Goal: Information Seeking & Learning: Learn about a topic

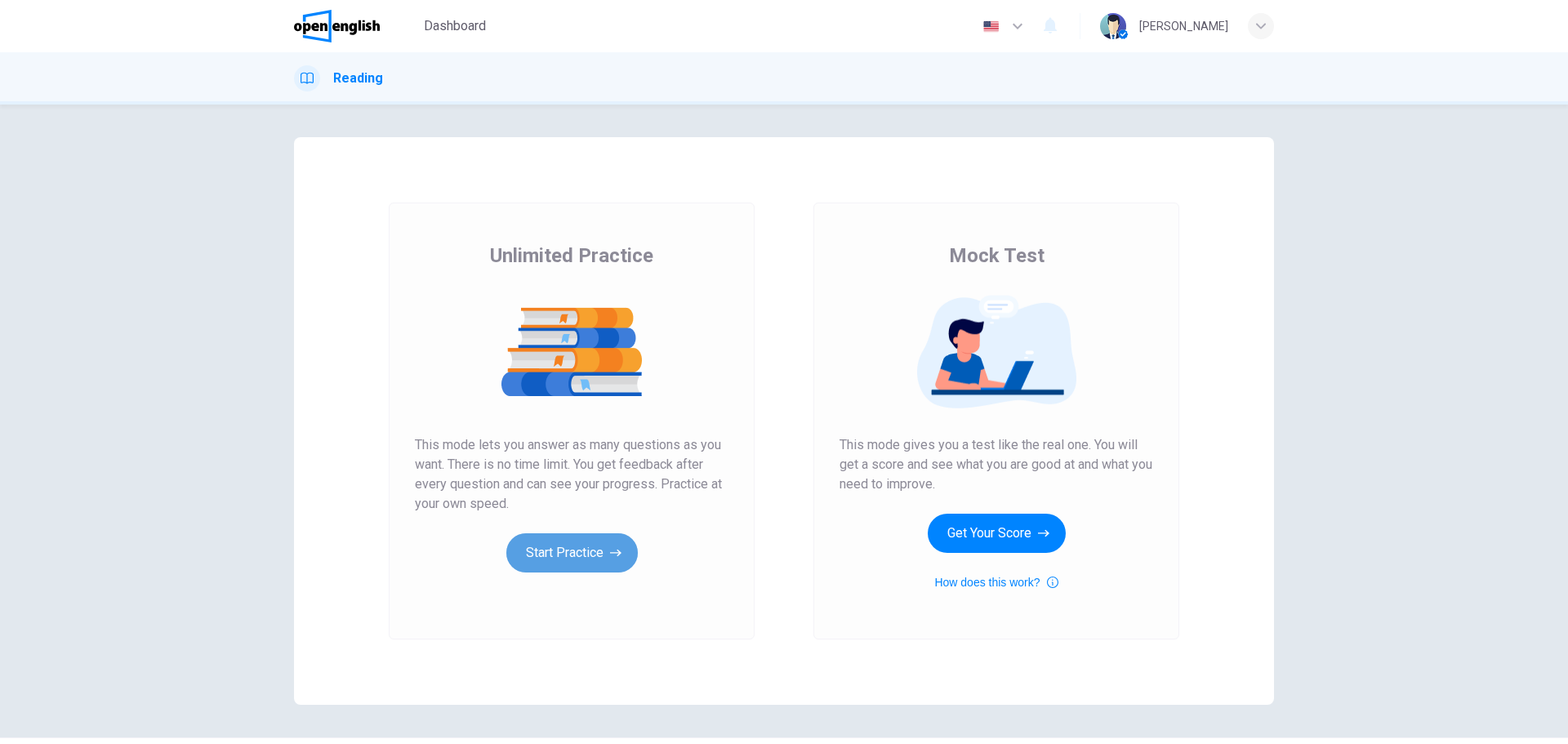
click at [564, 548] on button "Start Practice" at bounding box center [572, 553] width 131 height 39
click at [574, 542] on button "Start Practice" at bounding box center [572, 553] width 131 height 39
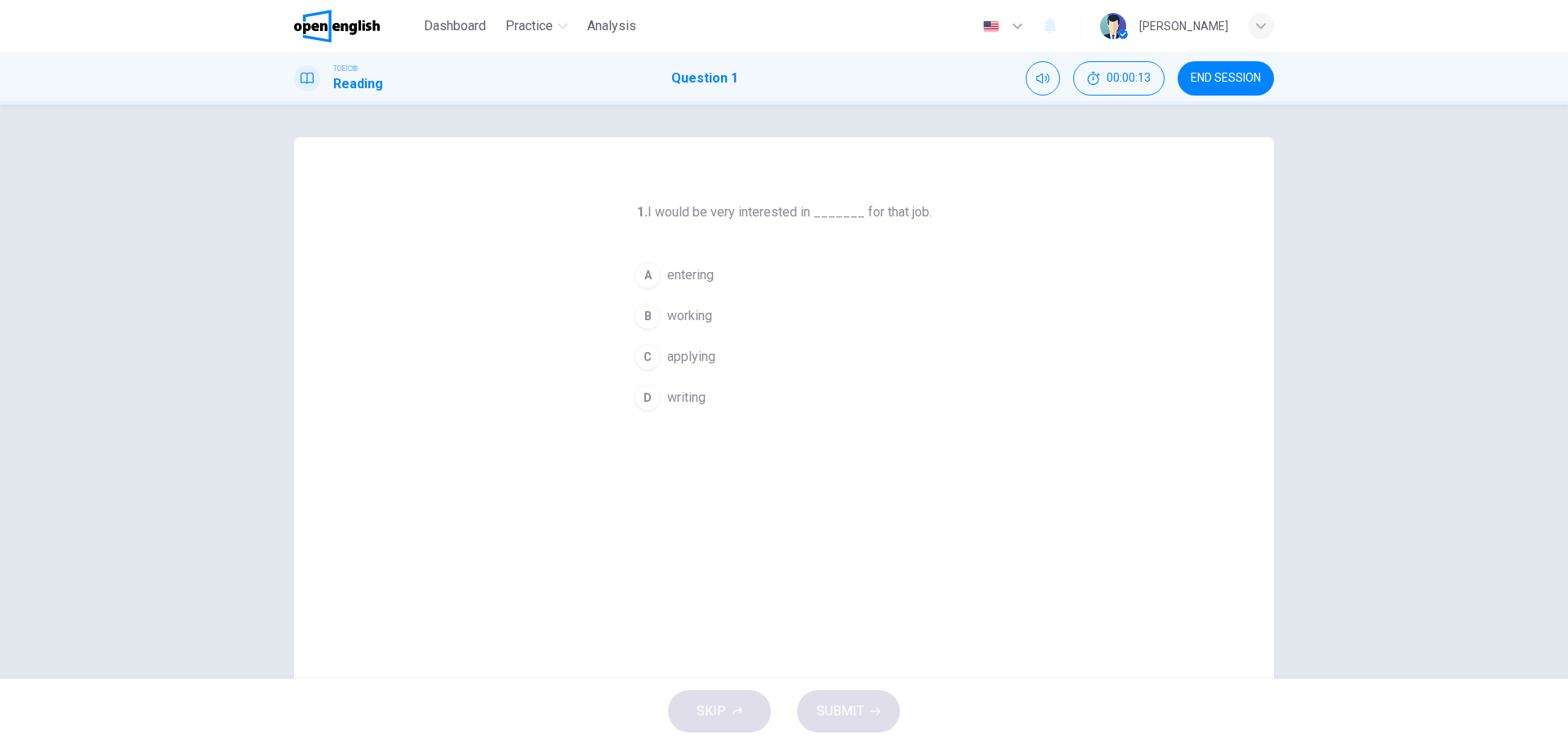
click at [693, 316] on span "working" at bounding box center [689, 316] width 45 height 20
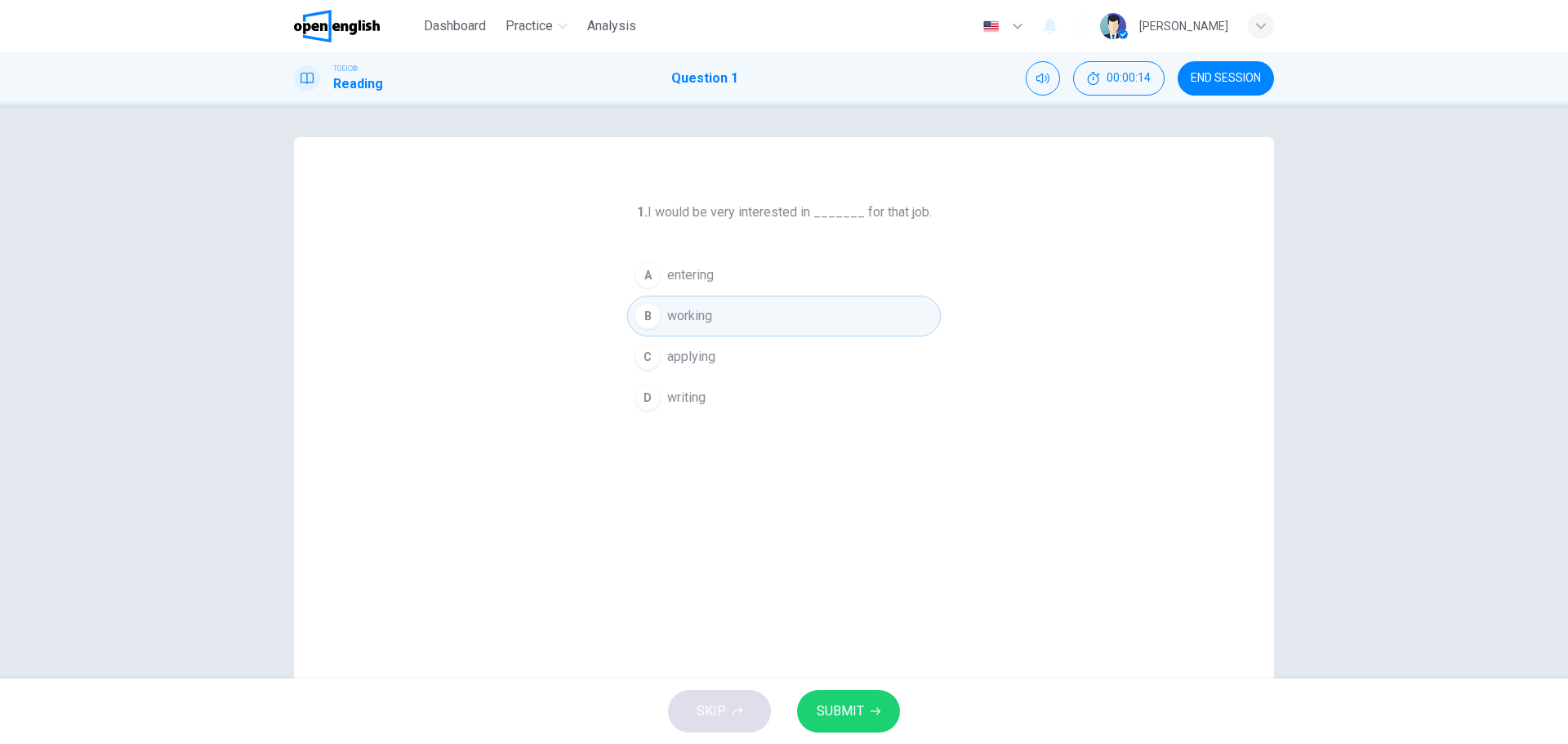
click at [834, 704] on span "SUBMIT" at bounding box center [840, 711] width 48 height 23
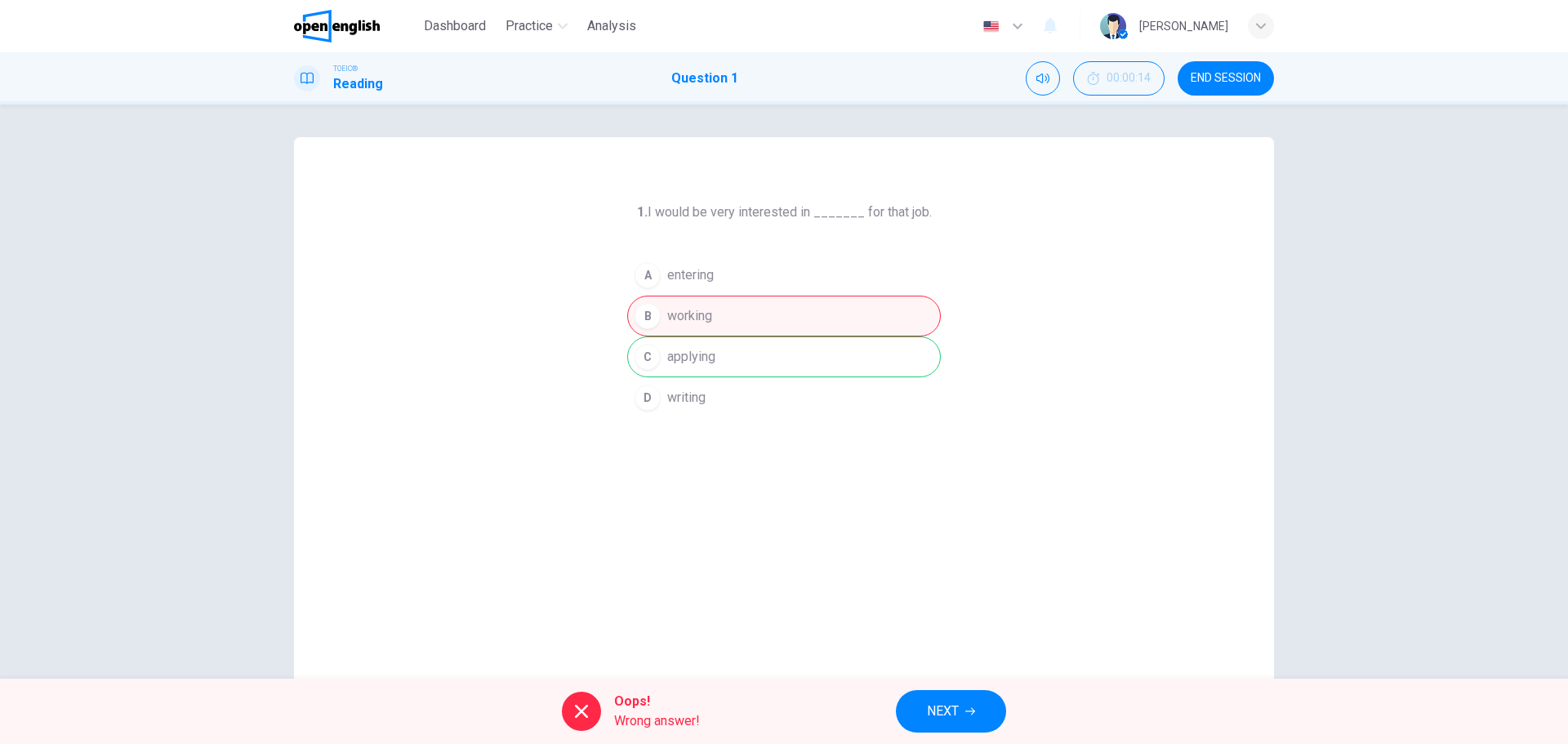
click at [654, 348] on div "A entering B working C applying D writing" at bounding box center [784, 336] width 314 height 163
click at [643, 352] on div "A entering B working C applying D writing" at bounding box center [784, 336] width 314 height 163
click at [950, 721] on span "NEXT" at bounding box center [943, 711] width 32 height 23
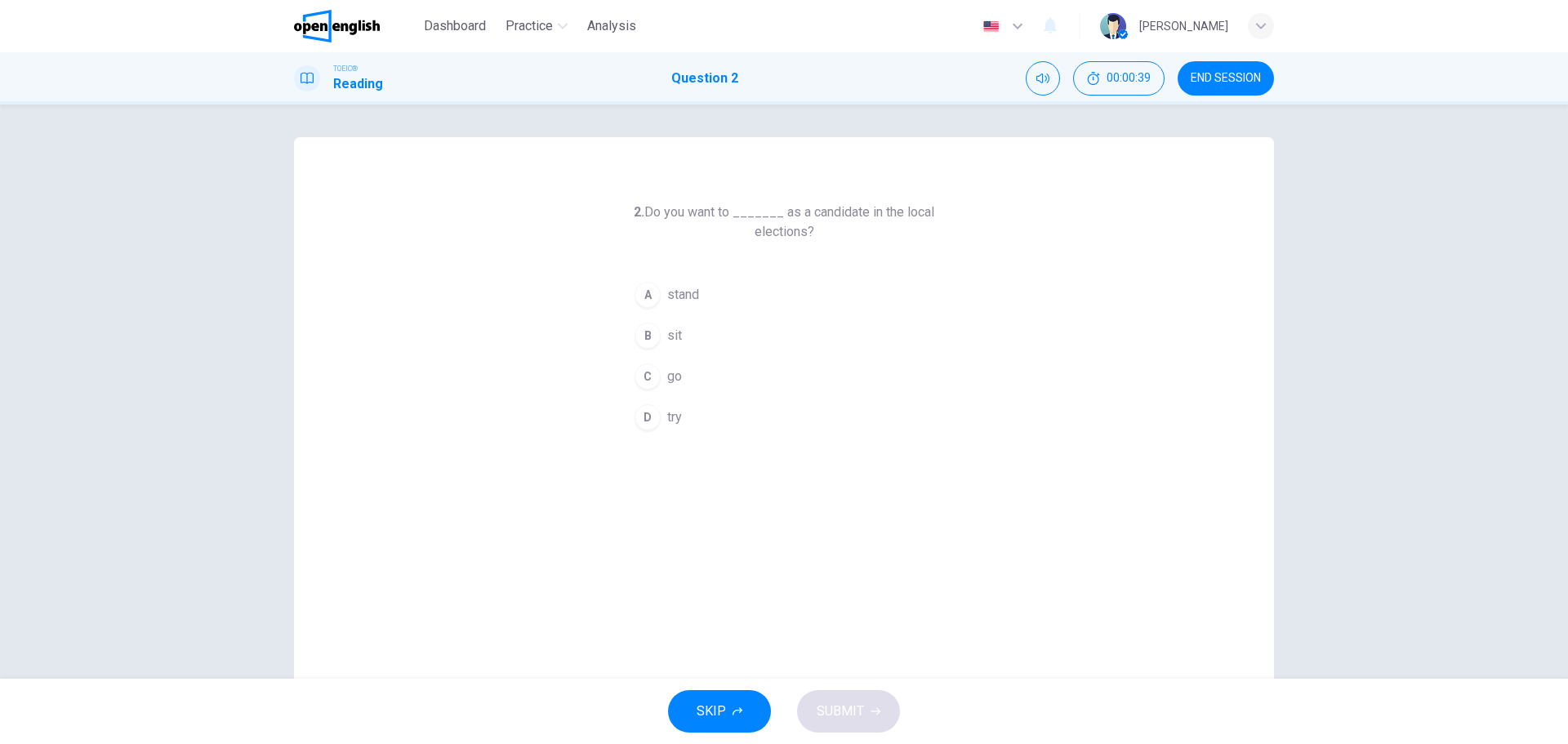
click at [643, 297] on div "A" at bounding box center [648, 295] width 26 height 26
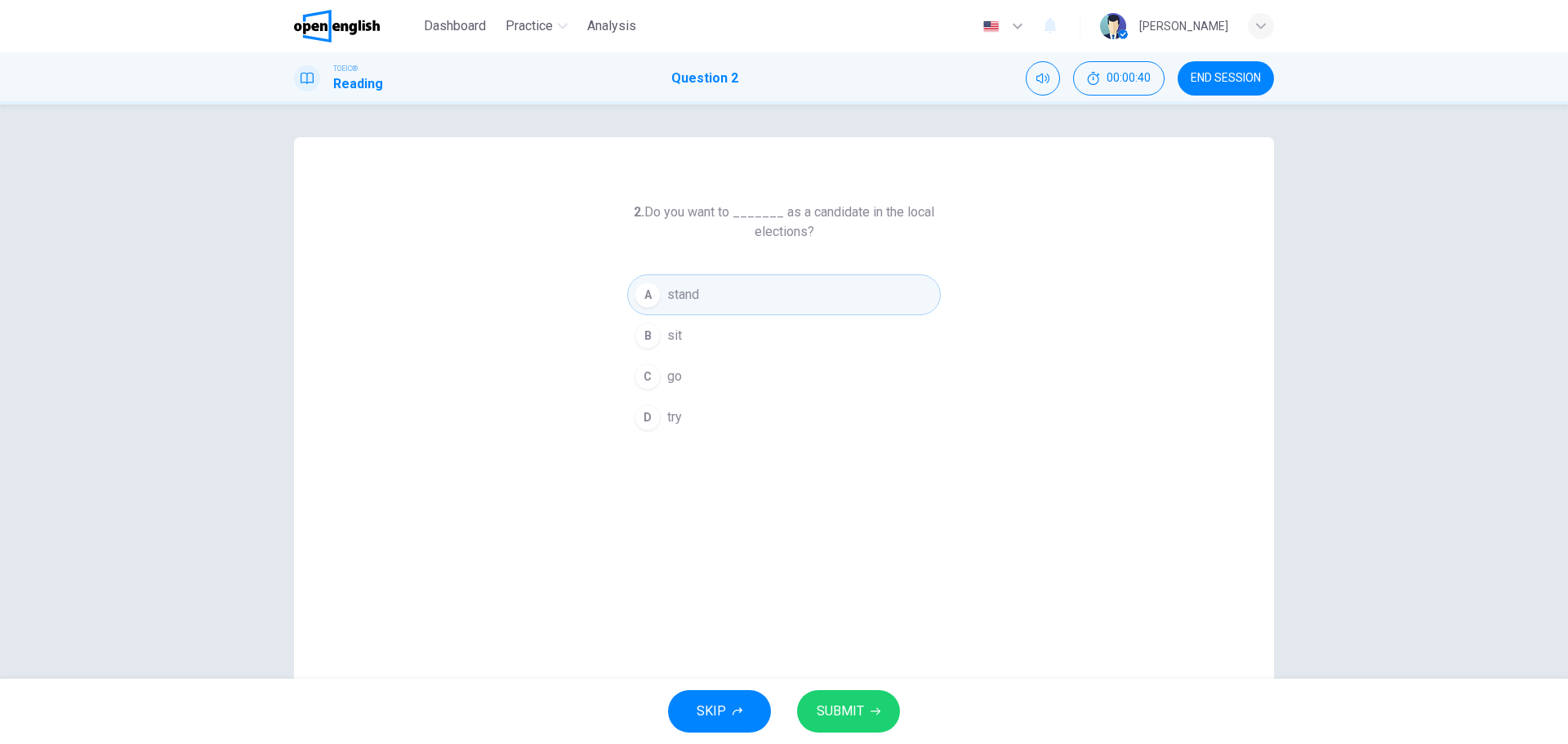
click at [836, 723] on button "SUBMIT" at bounding box center [848, 711] width 103 height 43
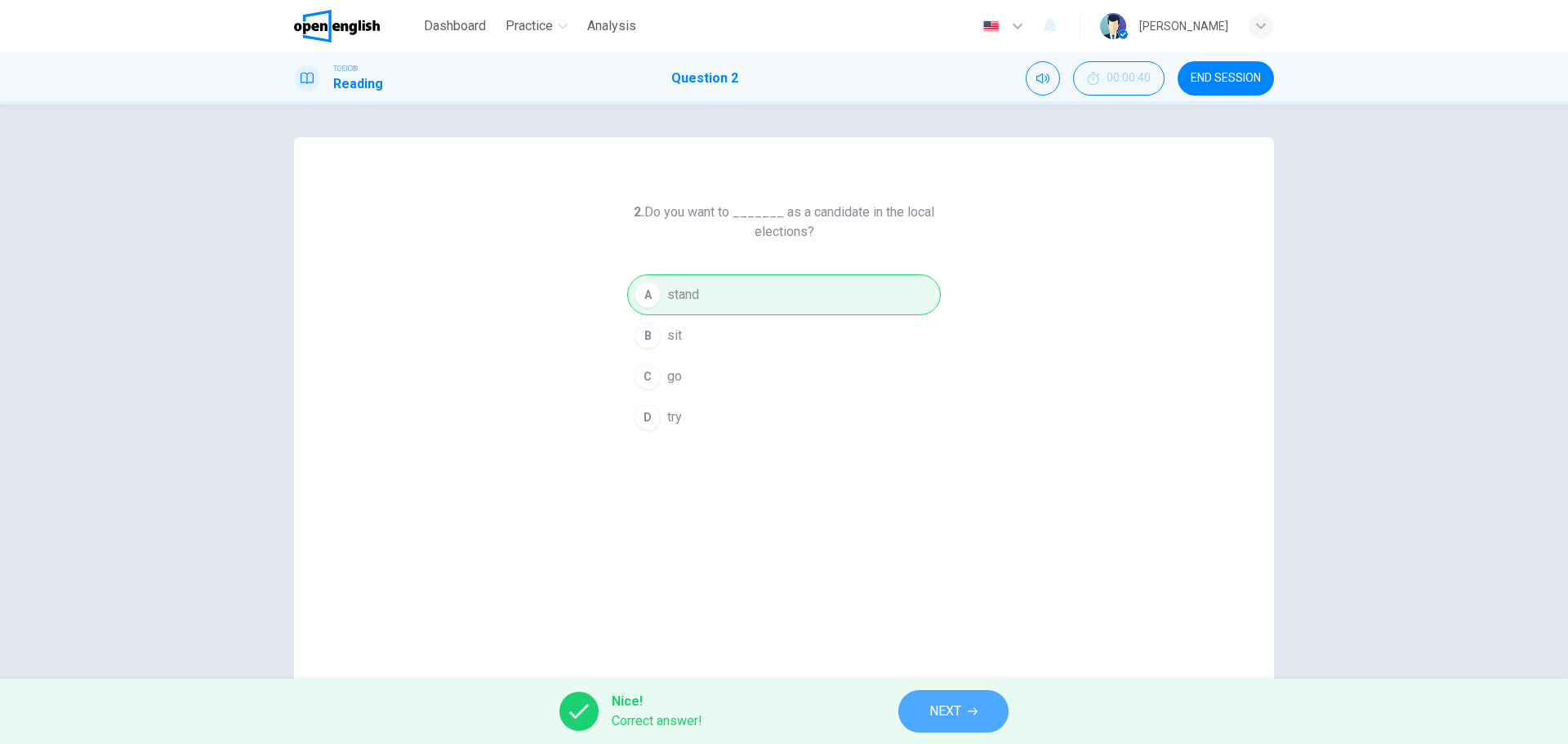
drag, startPoint x: 970, startPoint y: 714, endPoint x: 961, endPoint y: 710, distance: 9.8
click at [969, 714] on icon "button" at bounding box center [973, 711] width 10 height 10
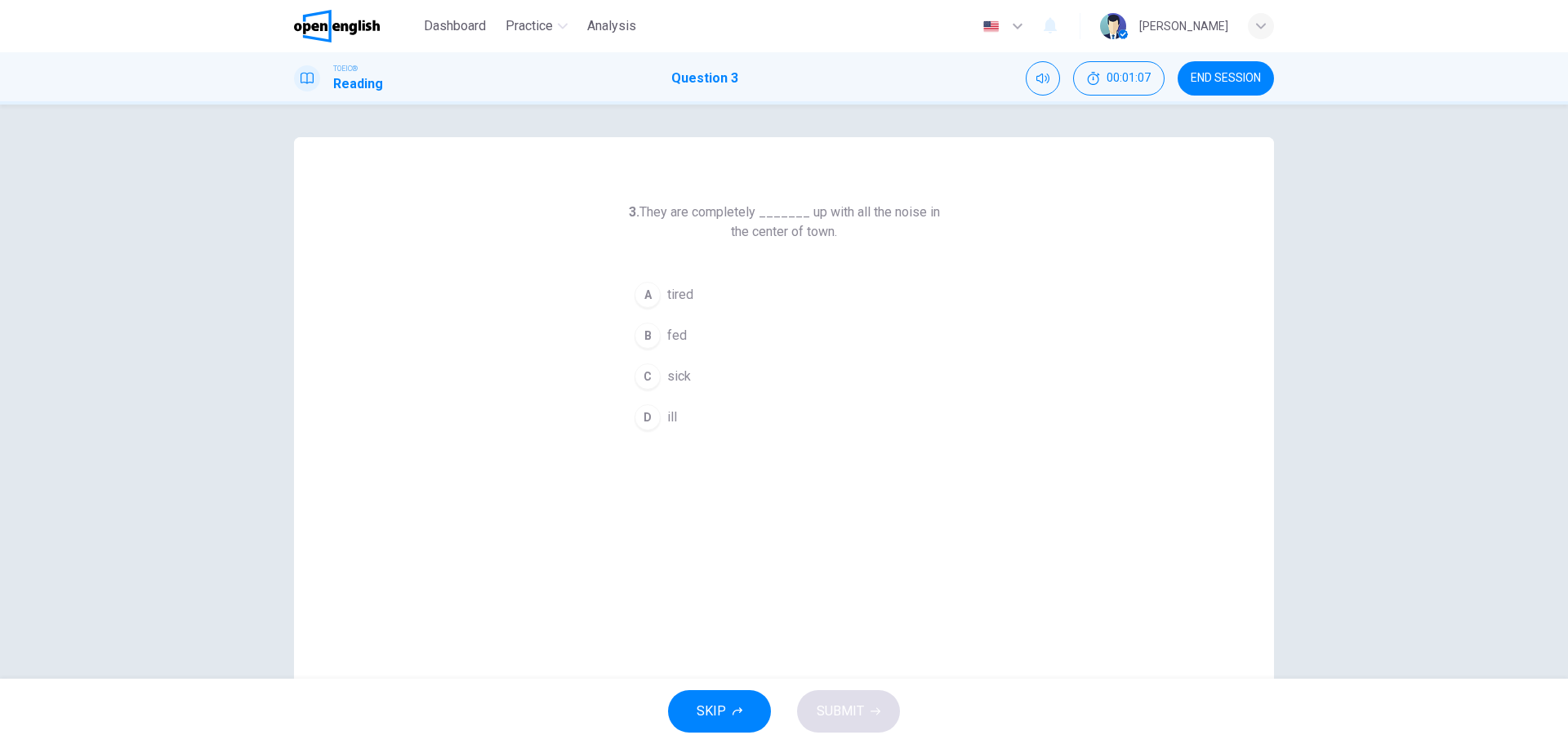
click at [678, 339] on span "fed" at bounding box center [677, 336] width 20 height 20
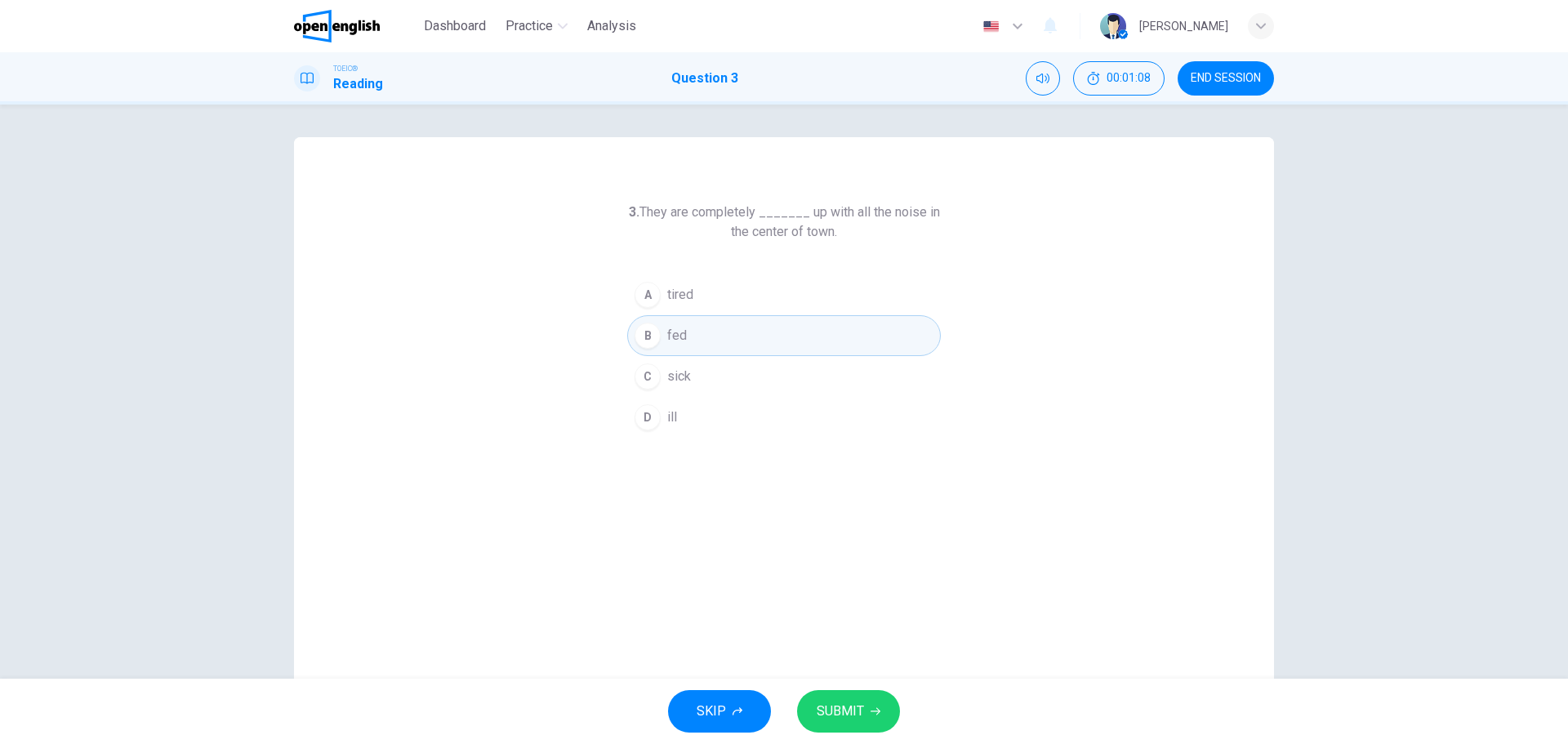
click at [839, 698] on button "SUBMIT" at bounding box center [848, 711] width 103 height 43
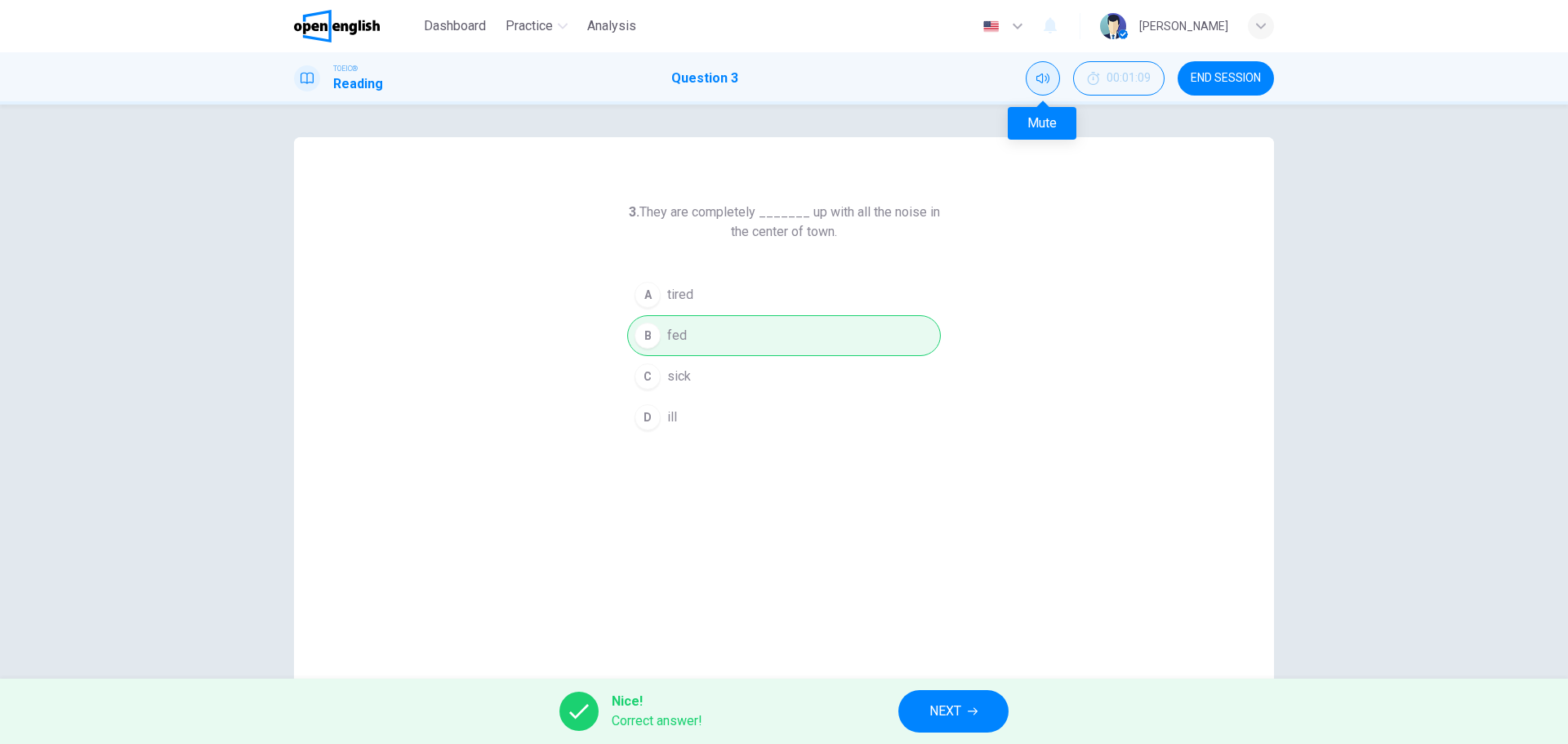
click at [1046, 80] on icon "Mute" at bounding box center [1043, 79] width 13 height 13
click at [942, 700] on span "NEXT" at bounding box center [945, 711] width 32 height 23
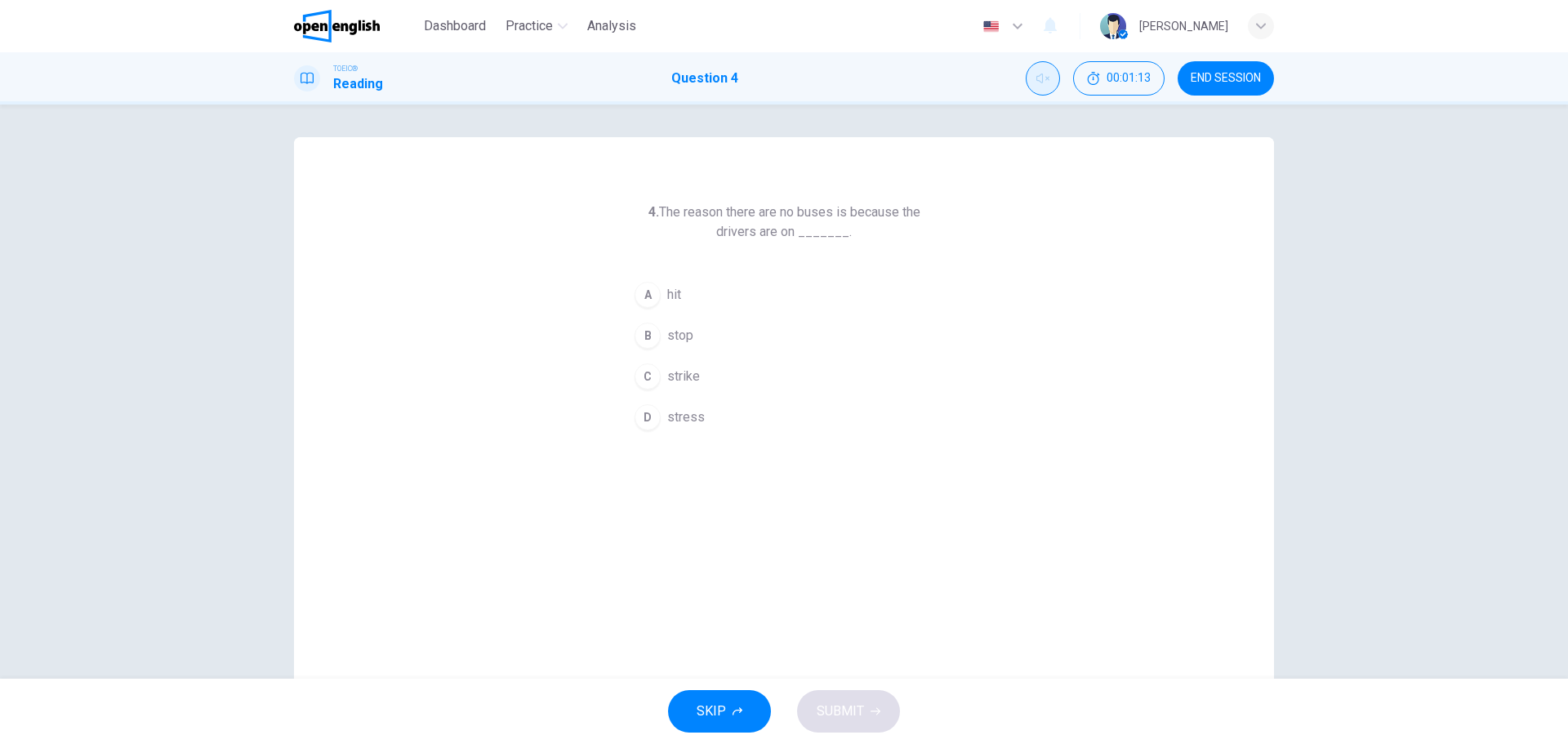
click at [1032, 76] on button "Unmute" at bounding box center [1043, 79] width 34 height 34
click at [646, 295] on div "A" at bounding box center [648, 295] width 26 height 26
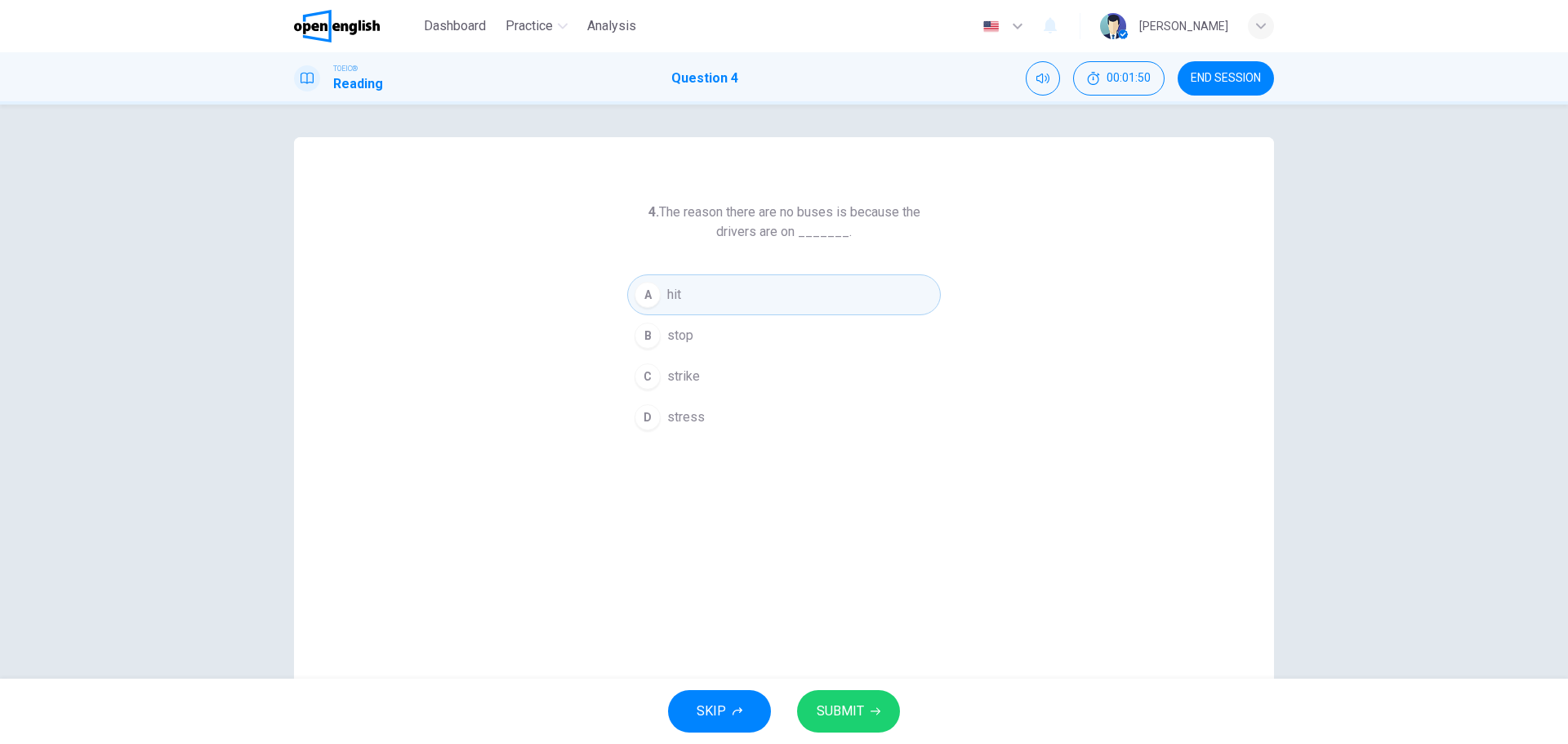
click at [838, 707] on span "SUBMIT" at bounding box center [840, 711] width 48 height 23
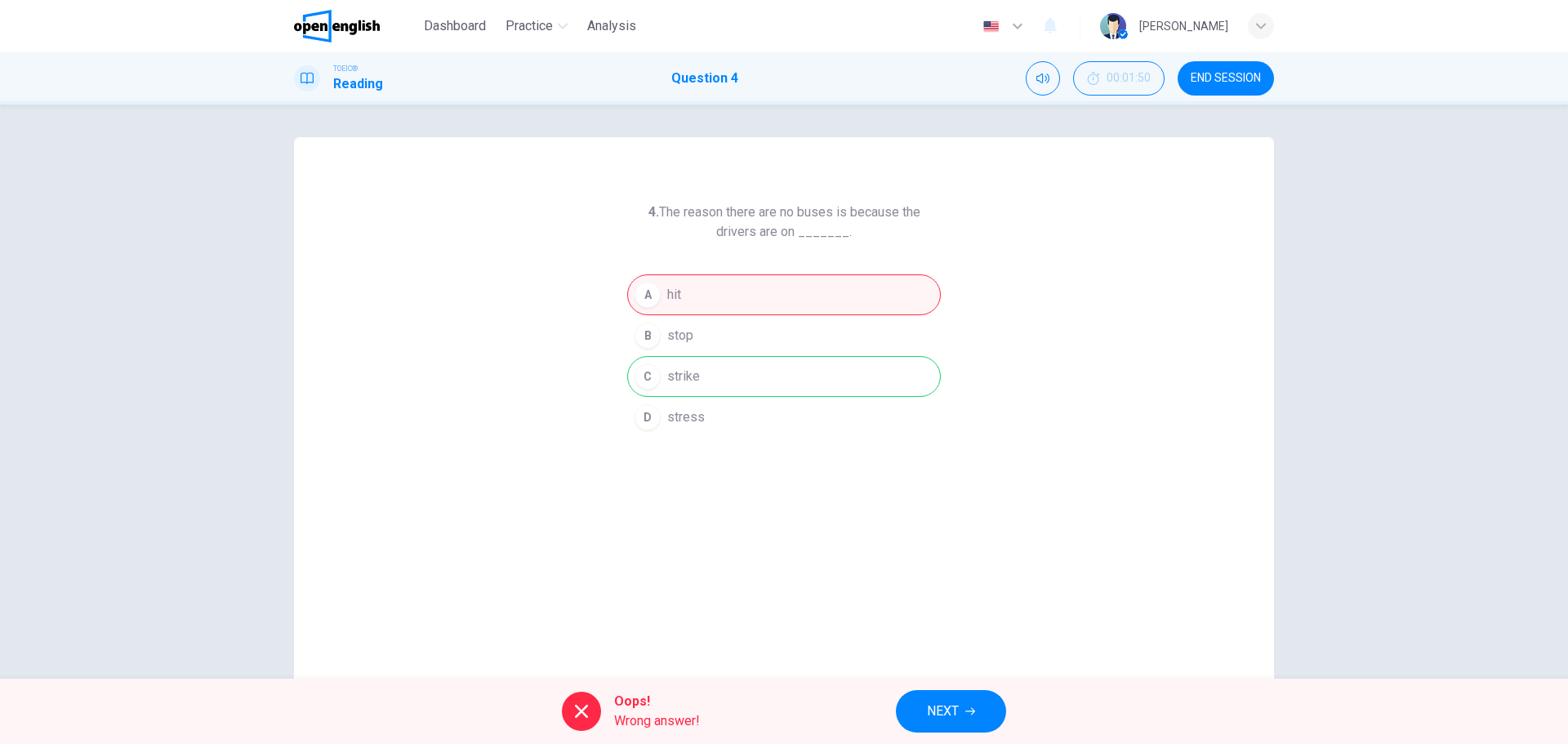
click at [693, 378] on div "A hit B stop C strike D stress" at bounding box center [784, 356] width 314 height 163
click at [957, 696] on button "NEXT" at bounding box center [951, 711] width 110 height 43
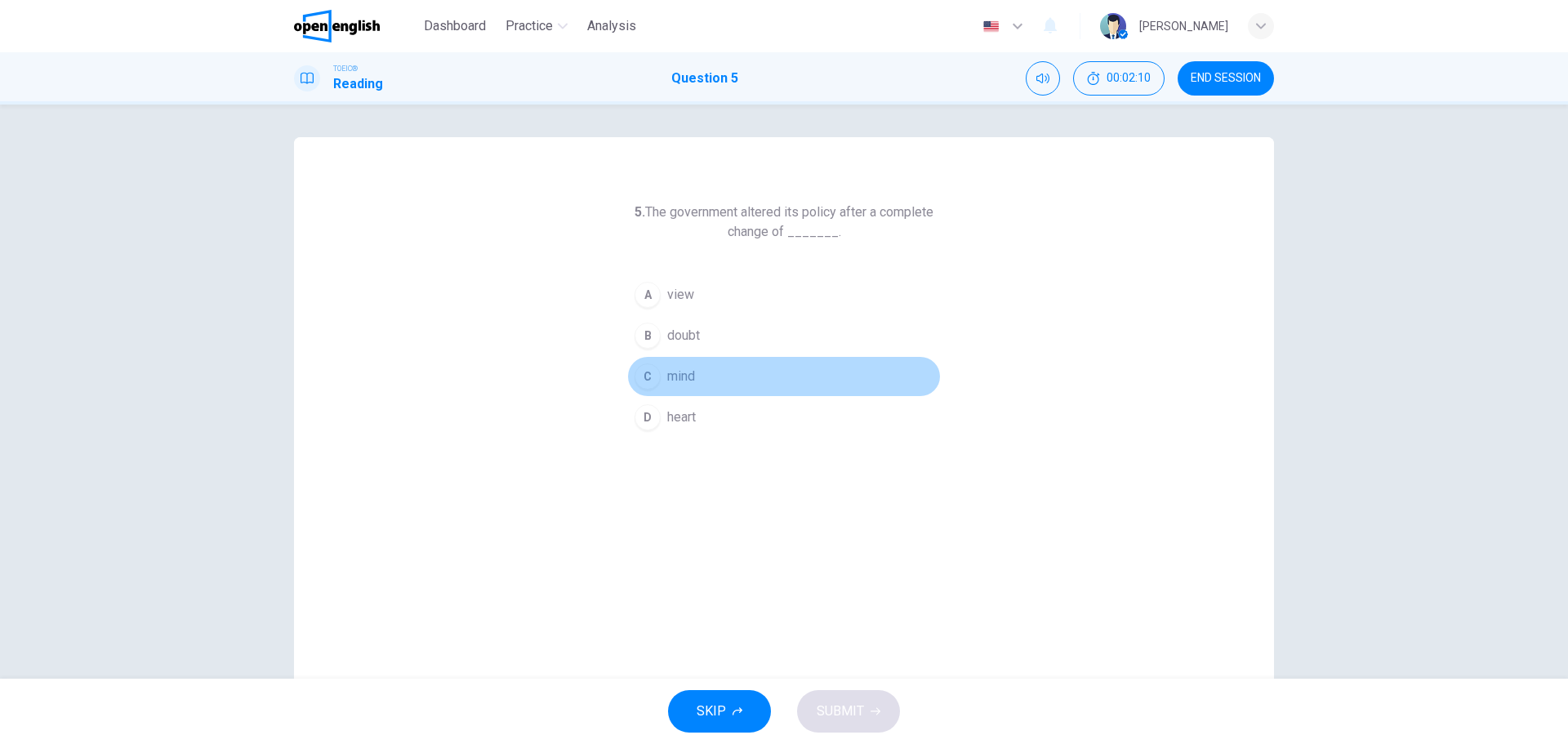
click at [637, 380] on div "C" at bounding box center [648, 376] width 26 height 26
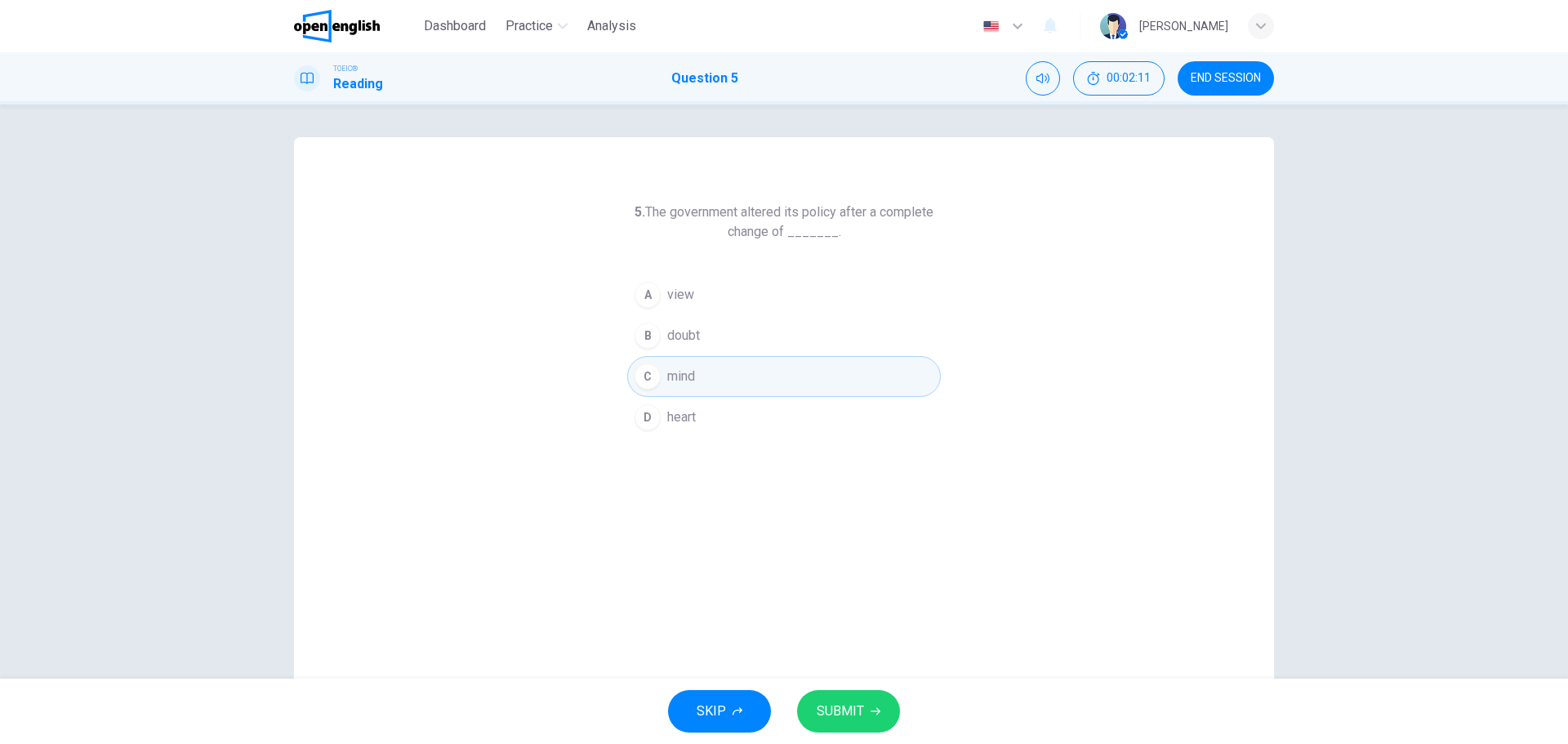
click at [839, 702] on button "SUBMIT" at bounding box center [848, 711] width 103 height 43
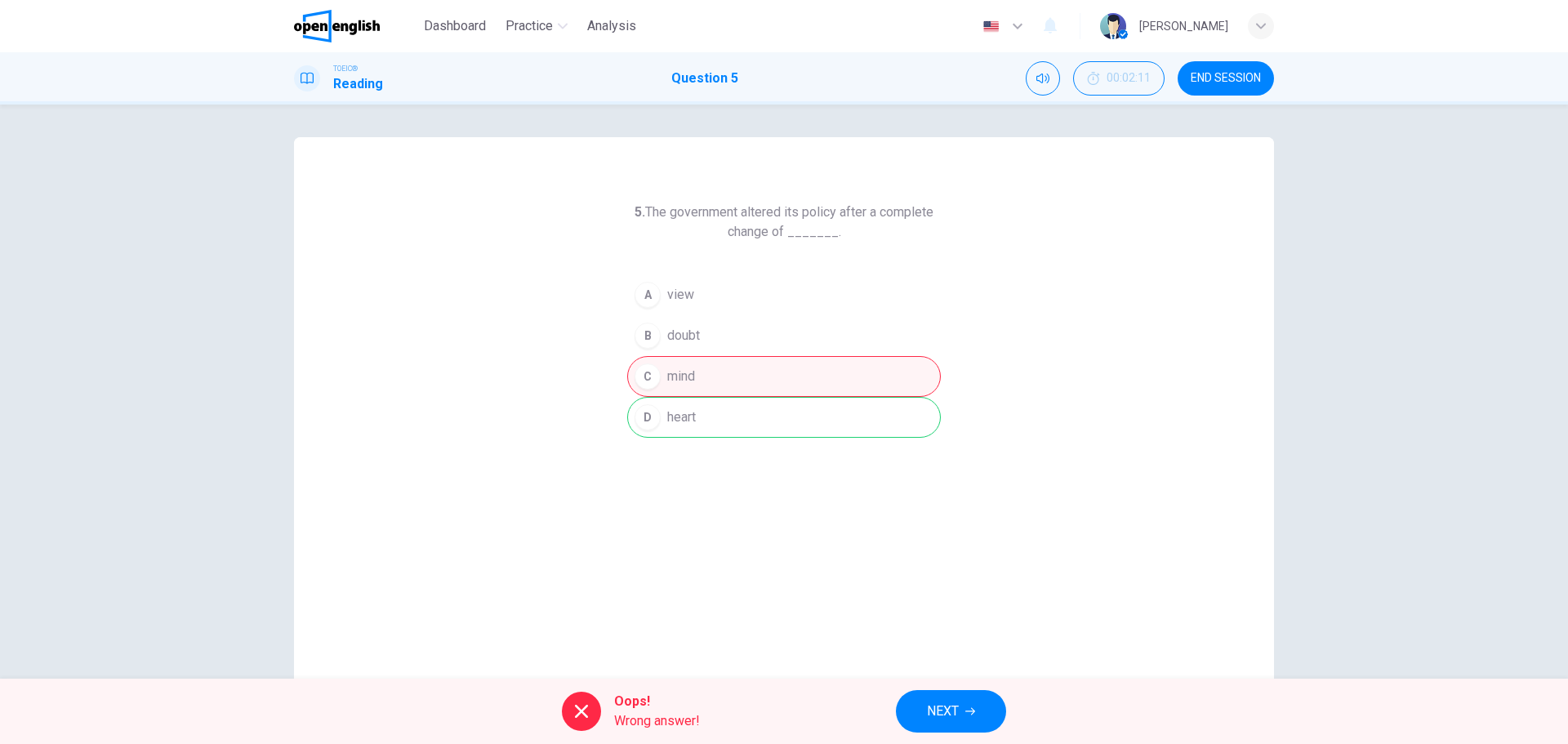
click at [958, 708] on span "NEXT" at bounding box center [943, 711] width 32 height 23
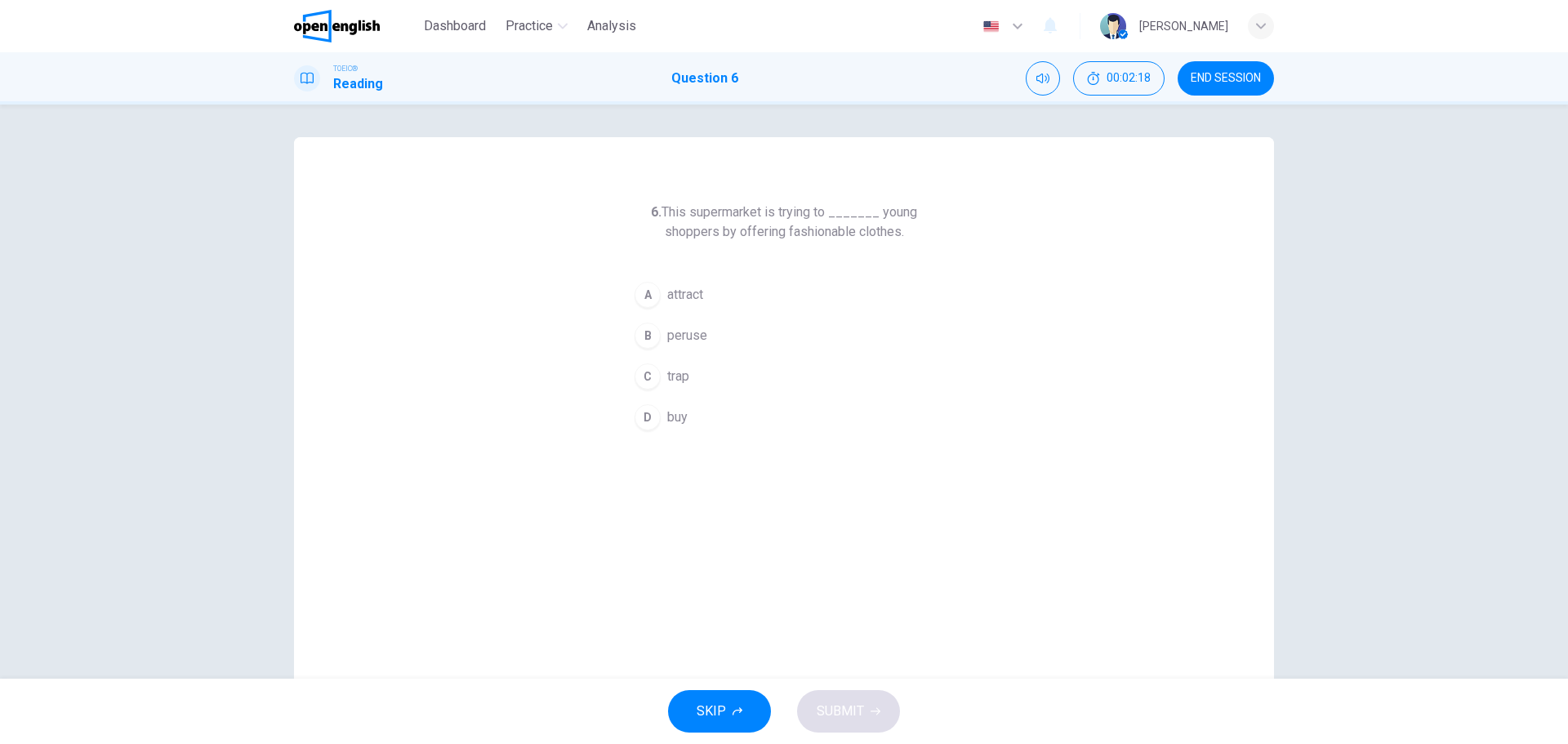
click at [646, 299] on div "A" at bounding box center [648, 295] width 26 height 26
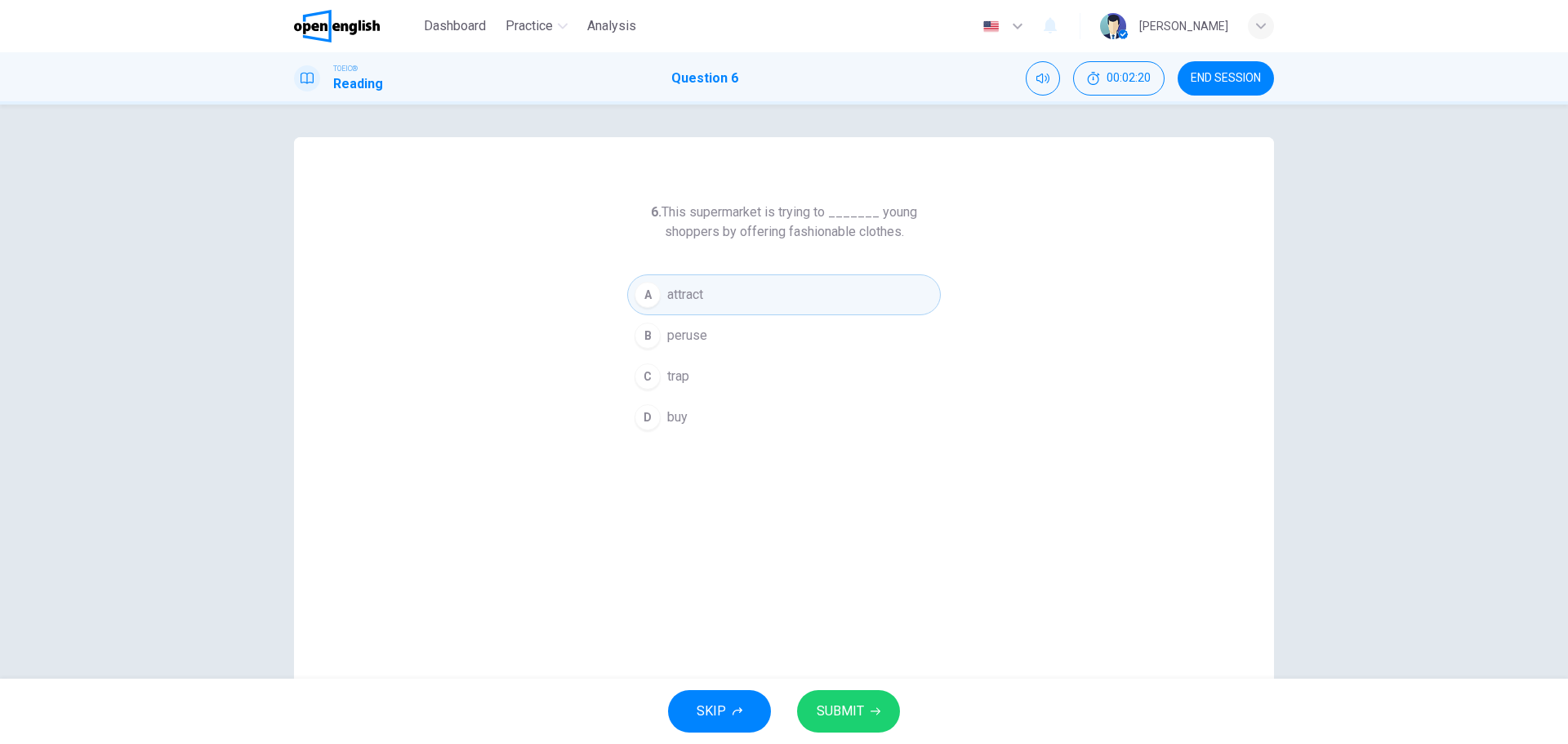
click at [851, 711] on span "SUBMIT" at bounding box center [840, 711] width 48 height 23
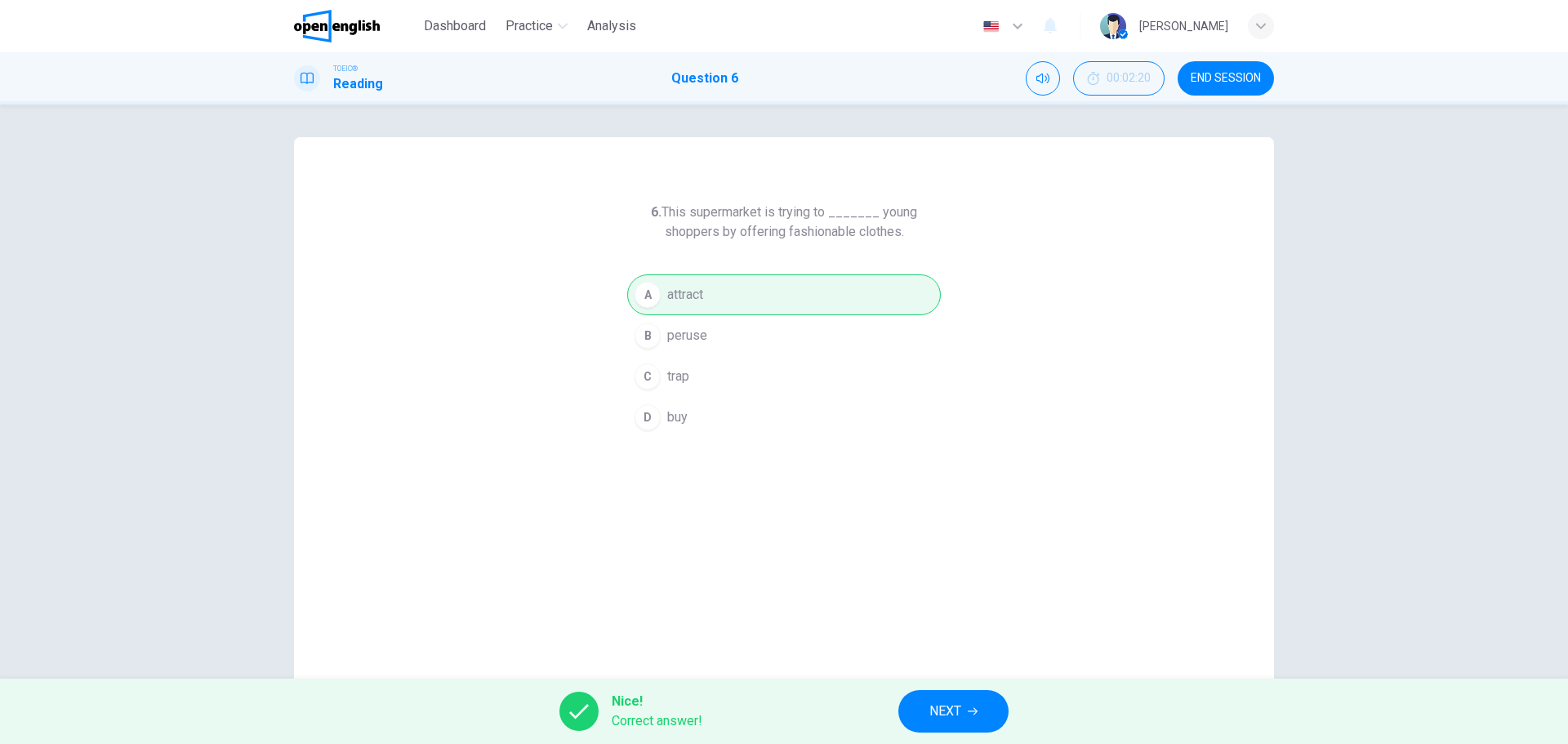
click at [941, 723] on button "NEXT" at bounding box center [954, 711] width 110 height 43
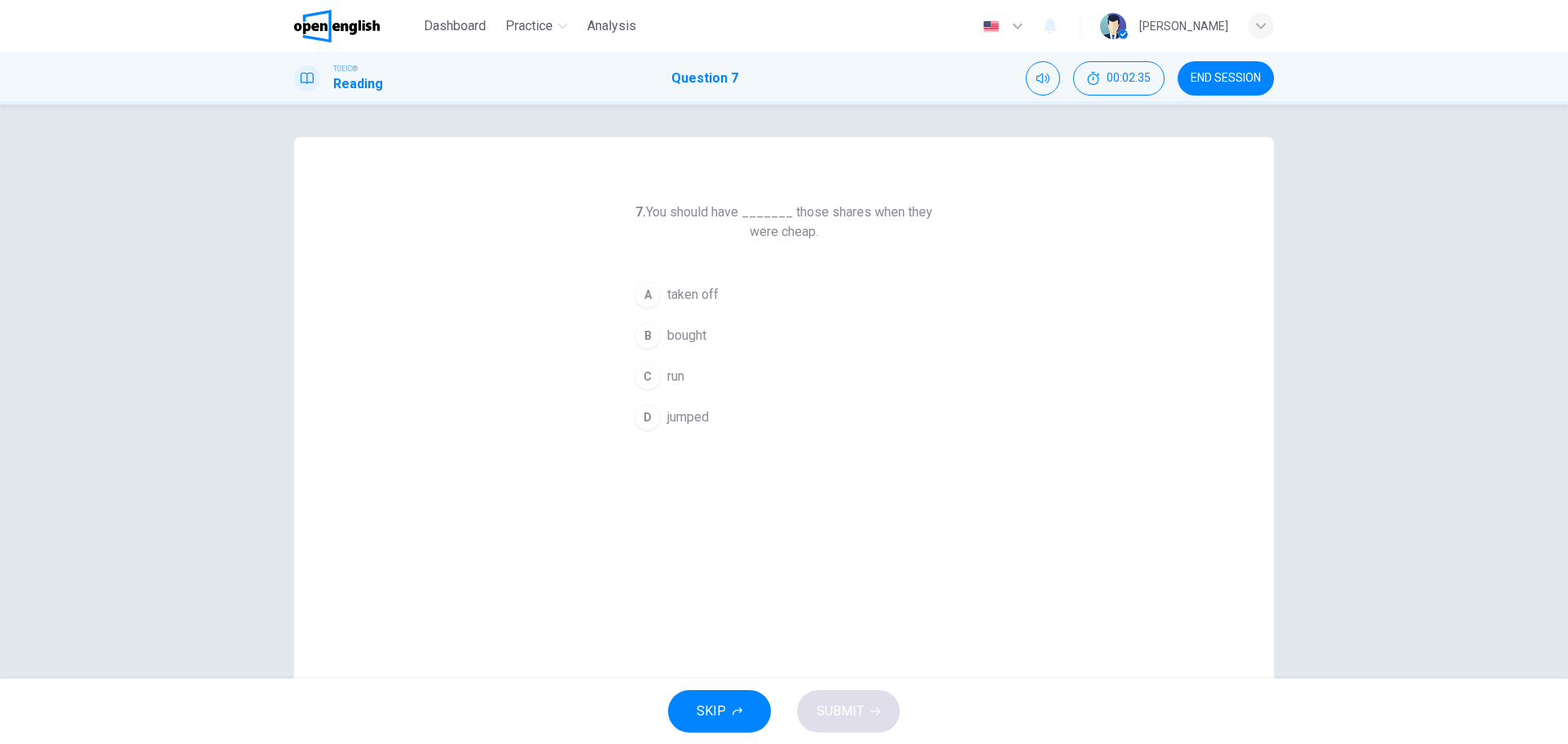
click at [654, 342] on div "B" at bounding box center [648, 336] width 26 height 26
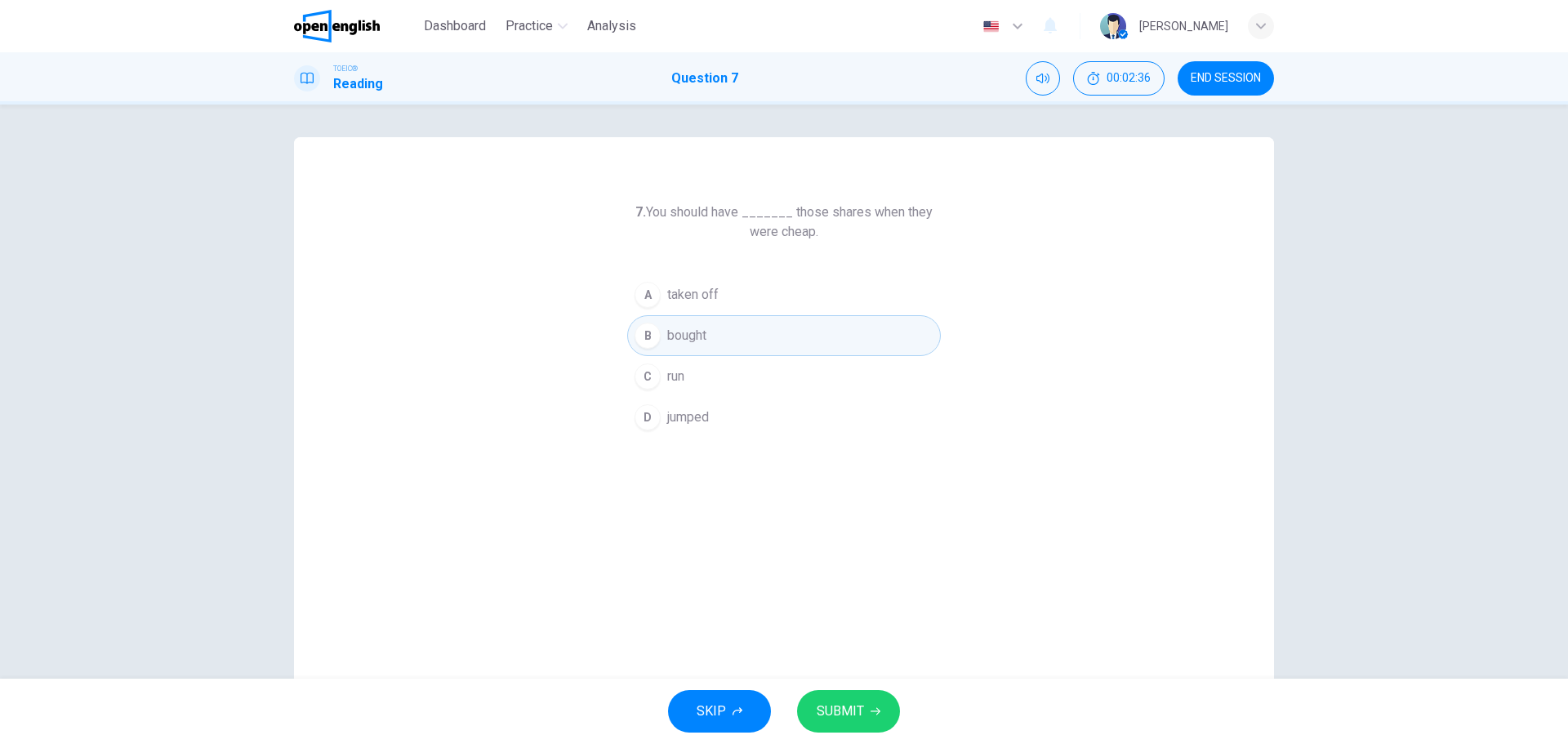
click at [838, 705] on span "SUBMIT" at bounding box center [840, 711] width 48 height 23
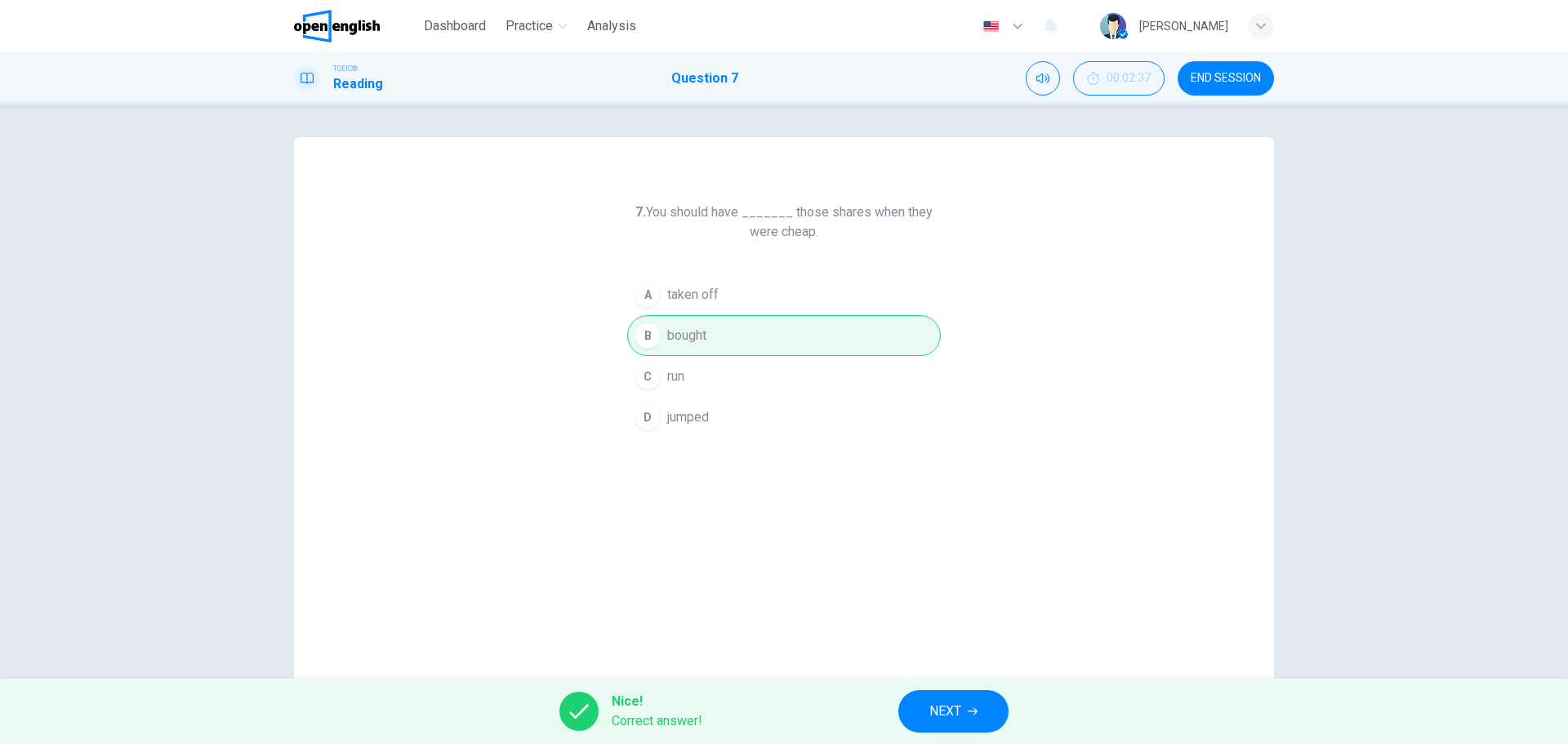
click at [946, 710] on span "NEXT" at bounding box center [945, 711] width 32 height 23
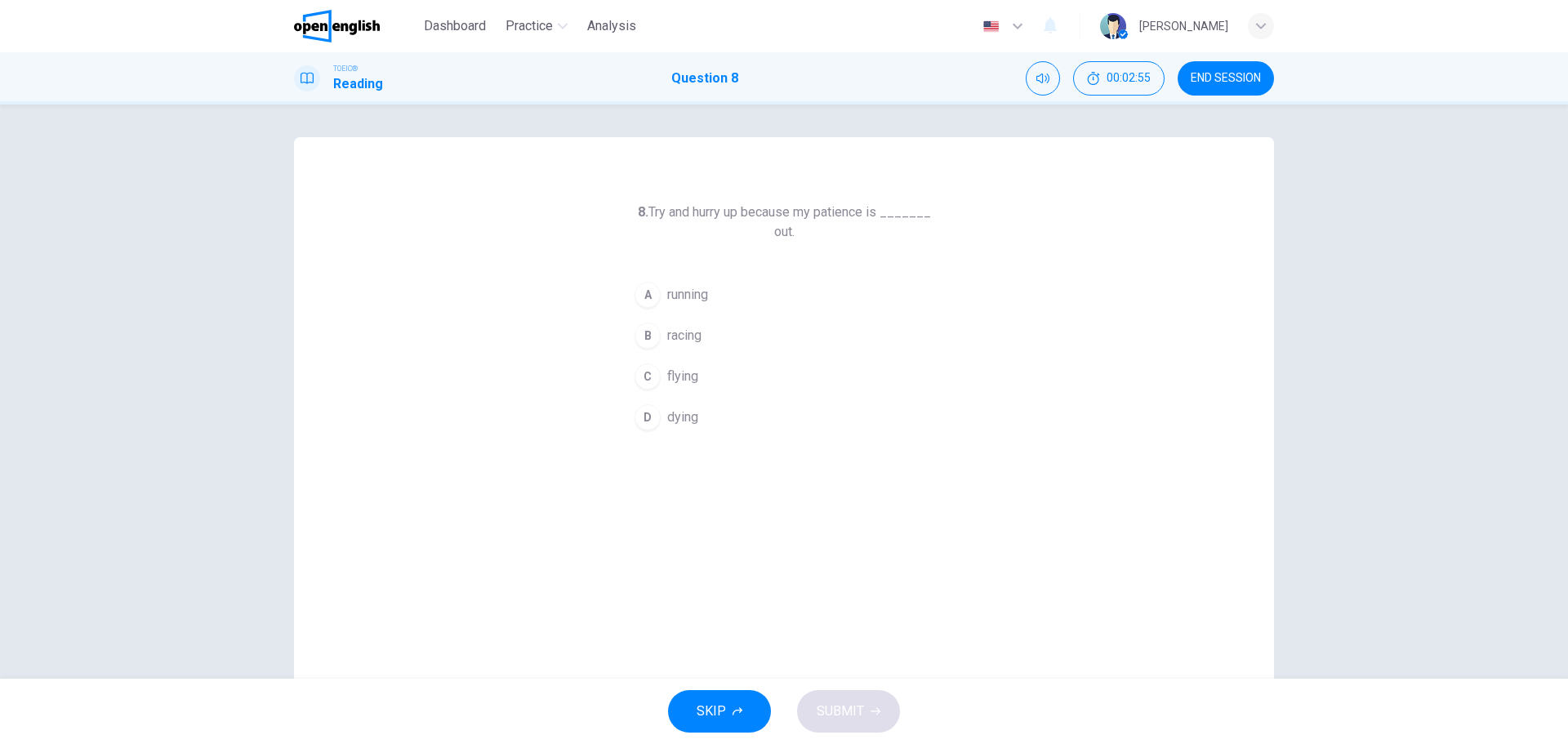
click at [643, 374] on div "C" at bounding box center [648, 376] width 26 height 26
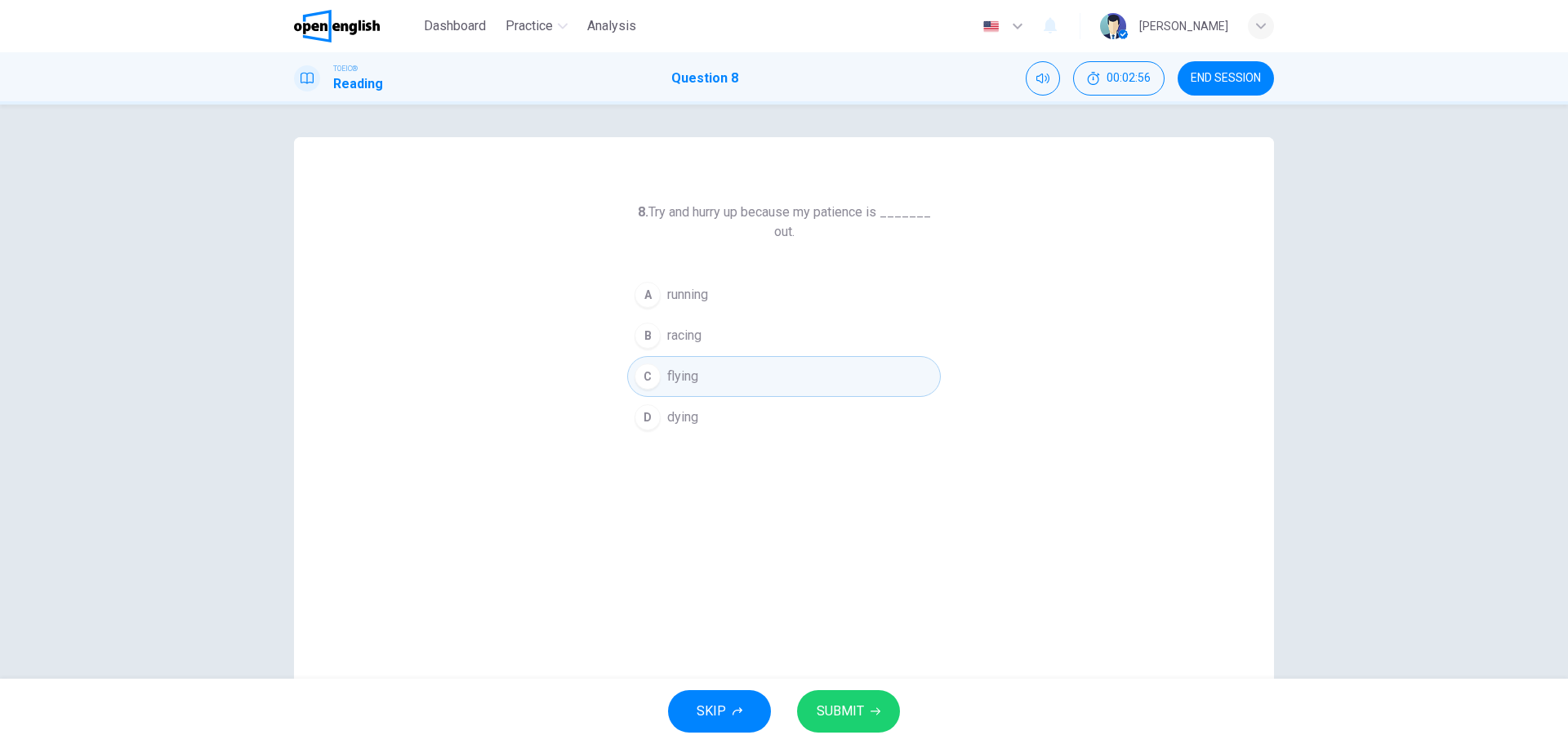
click at [842, 692] on button "SUBMIT" at bounding box center [848, 711] width 103 height 43
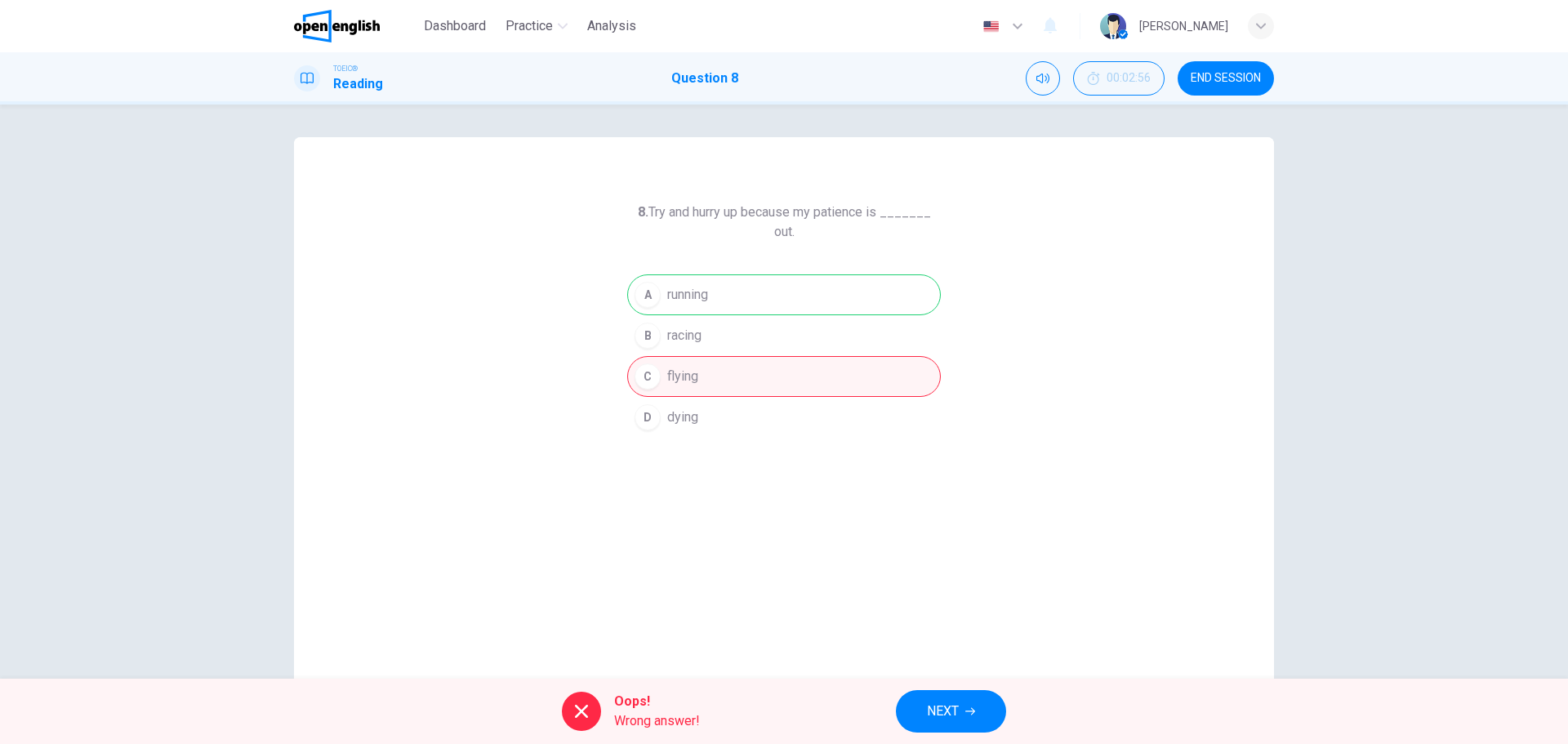
drag, startPoint x: 663, startPoint y: 216, endPoint x: 840, endPoint y: 216, distance: 177.0
click at [840, 216] on h6 "8. Try and hurry up because my patience is _______ out." at bounding box center [784, 223] width 314 height 39
click at [725, 214] on h6 "8. Try and hurry up because my patience is _______ out." at bounding box center [784, 223] width 314 height 39
click at [943, 706] on span "NEXT" at bounding box center [943, 711] width 32 height 23
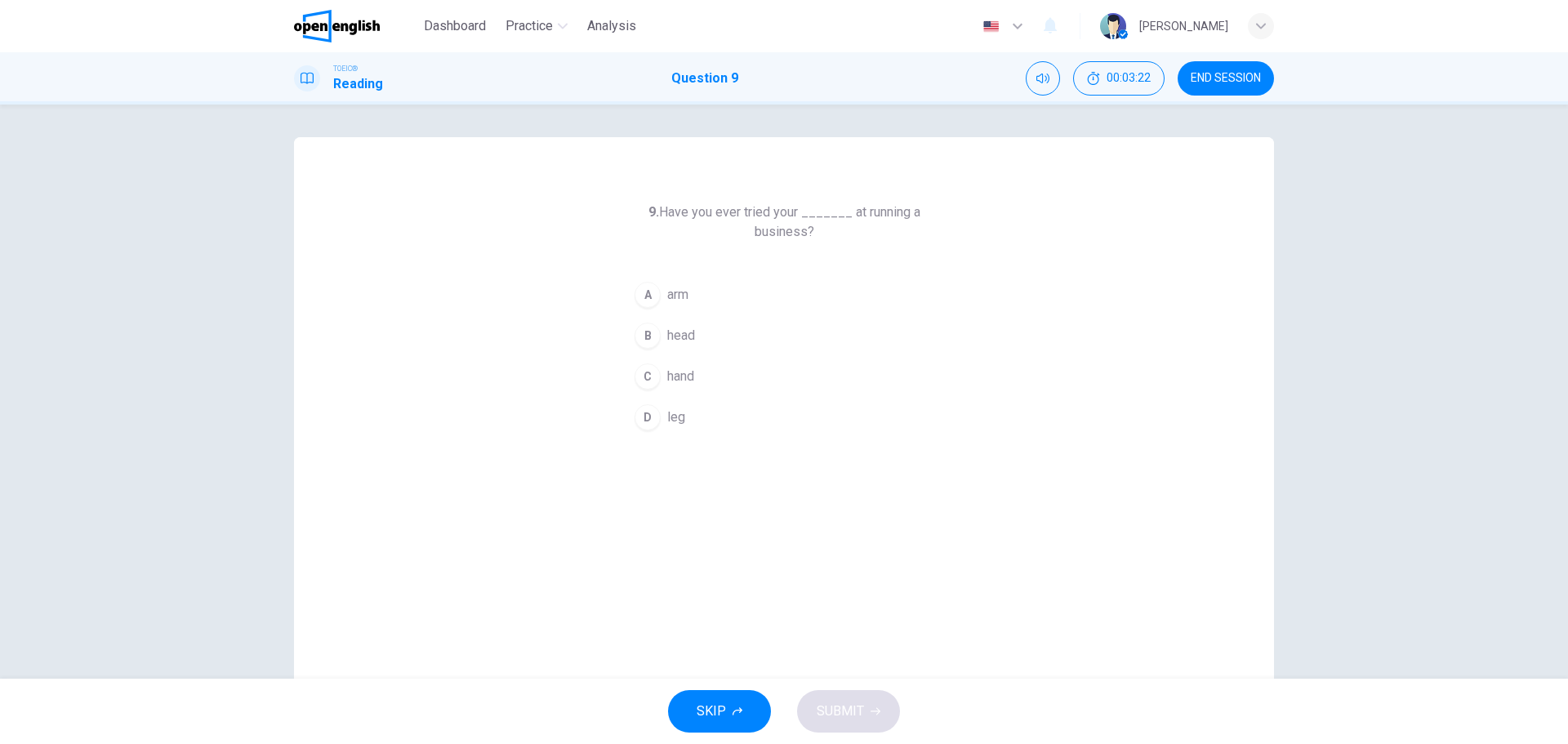
click at [648, 379] on div "C" at bounding box center [648, 376] width 26 height 26
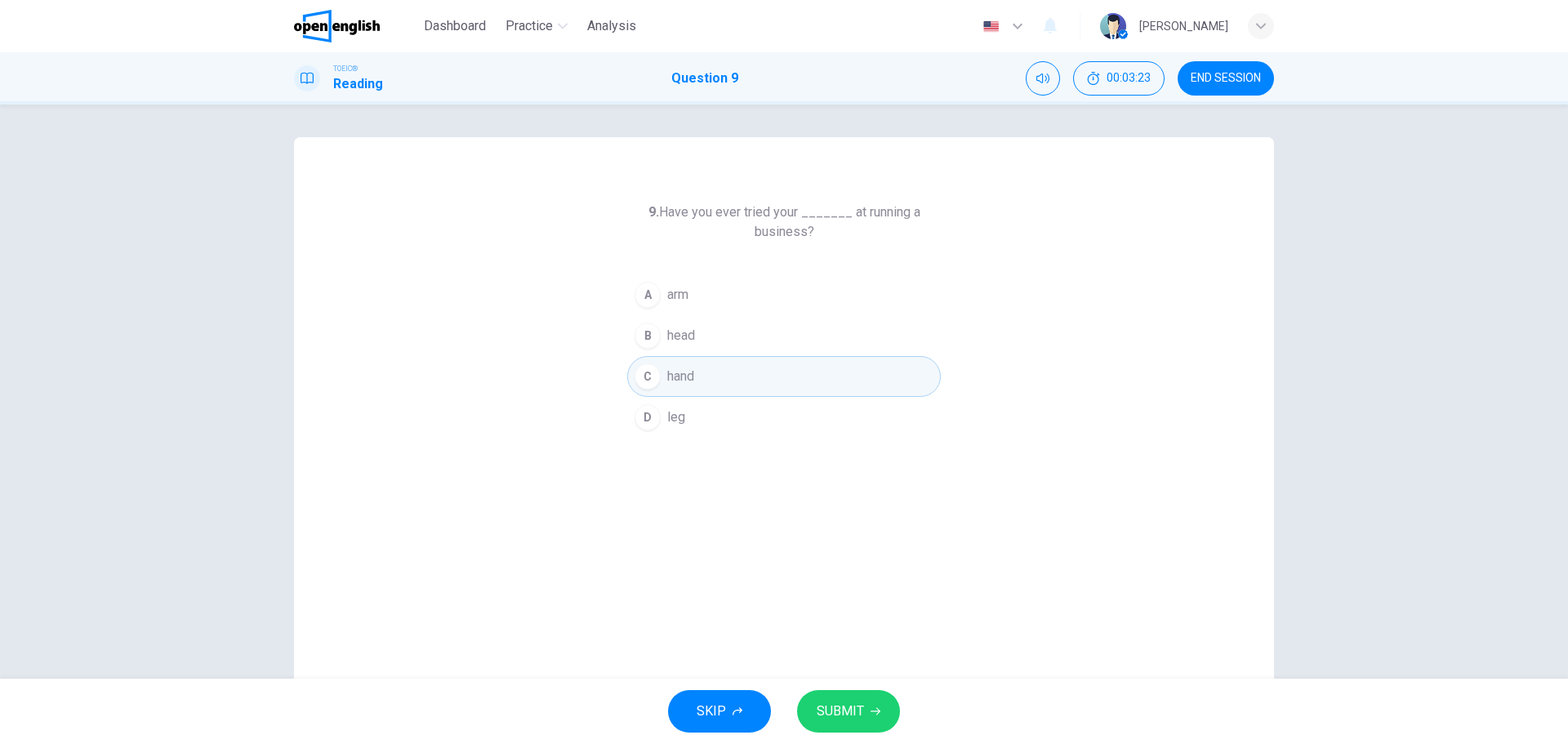
click at [841, 696] on button "SUBMIT" at bounding box center [848, 711] width 103 height 43
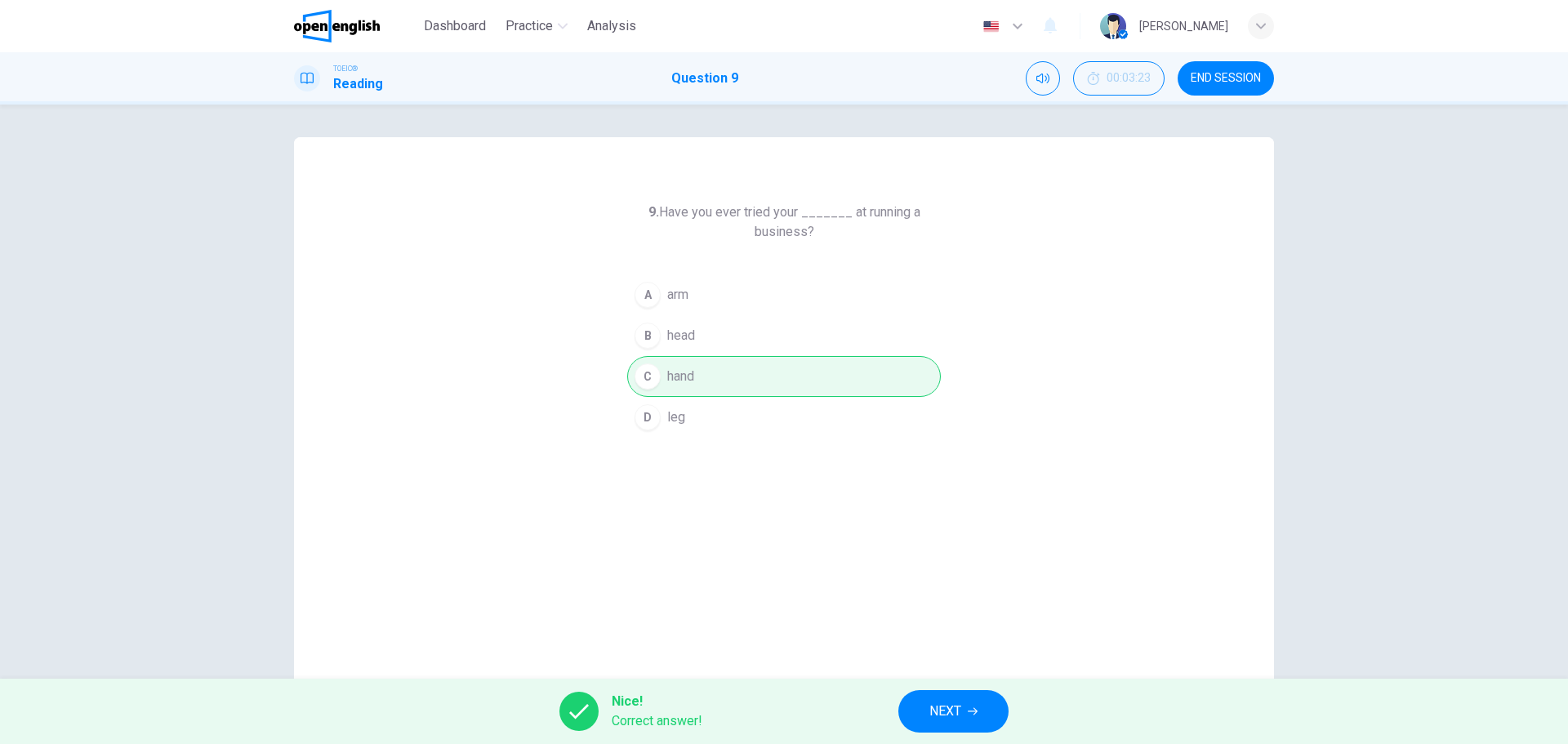
click at [963, 707] on button "NEXT" at bounding box center [954, 711] width 110 height 43
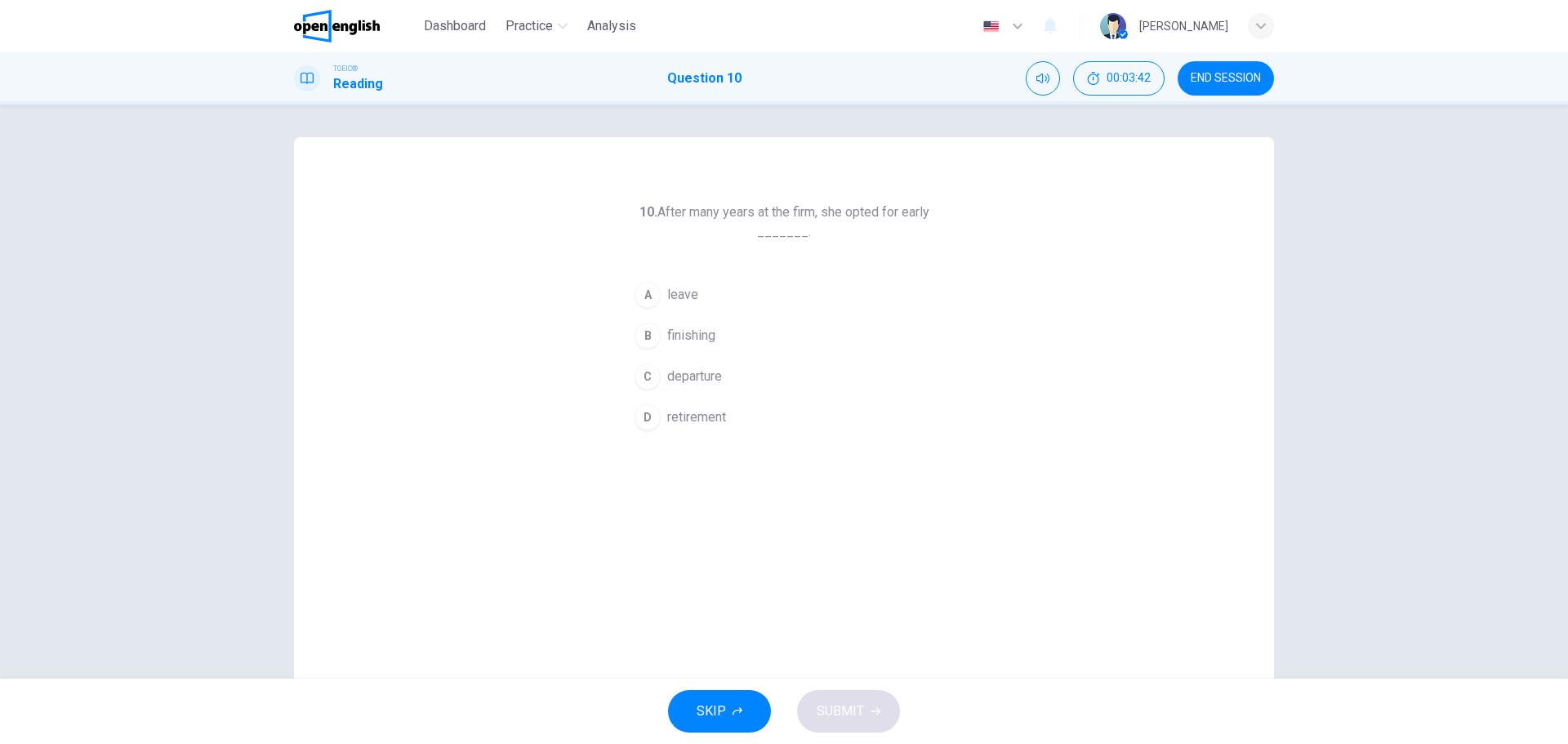
click at [646, 413] on div "D" at bounding box center [648, 417] width 26 height 26
click at [837, 710] on span "SUBMIT" at bounding box center [840, 711] width 48 height 23
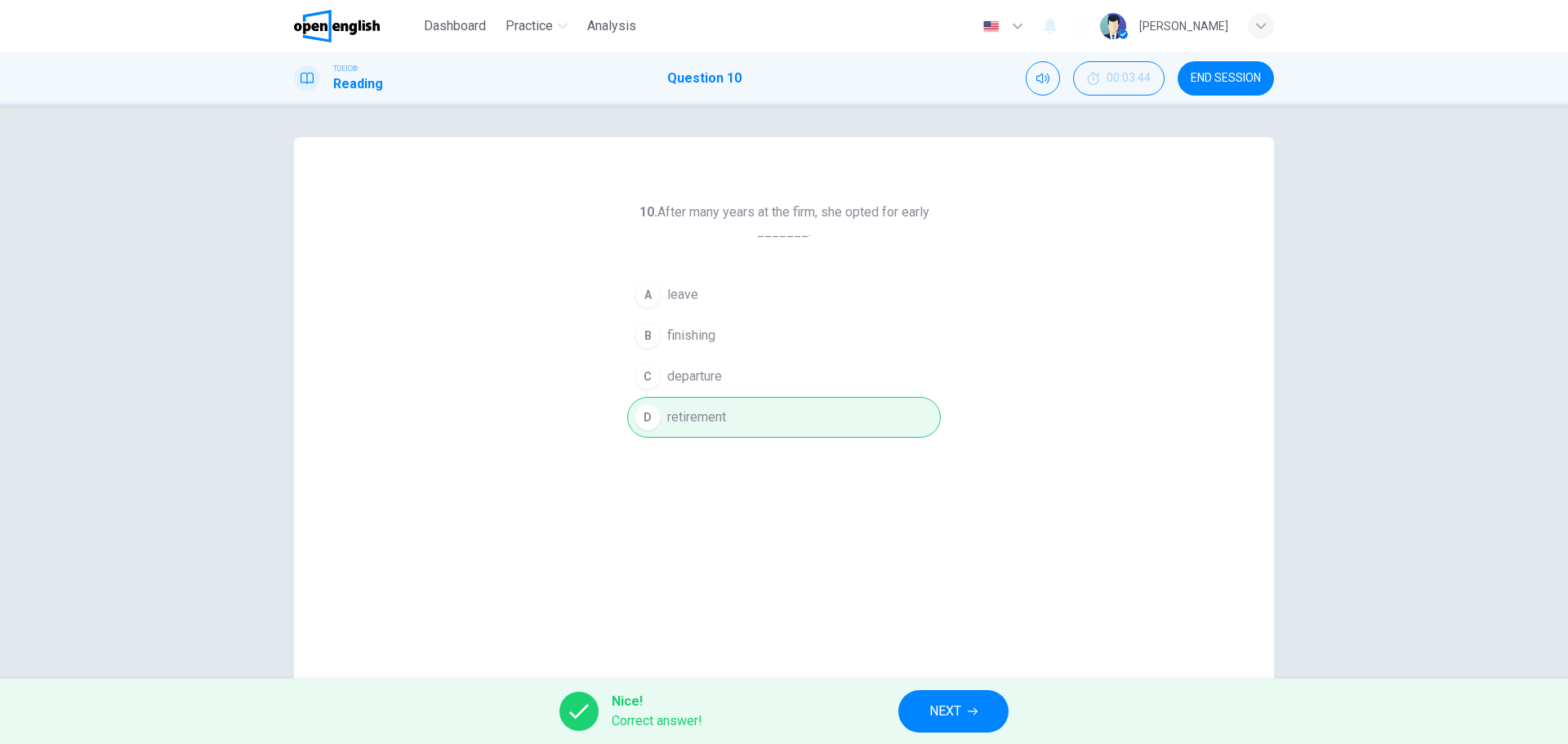
click at [967, 706] on button "NEXT" at bounding box center [954, 711] width 110 height 43
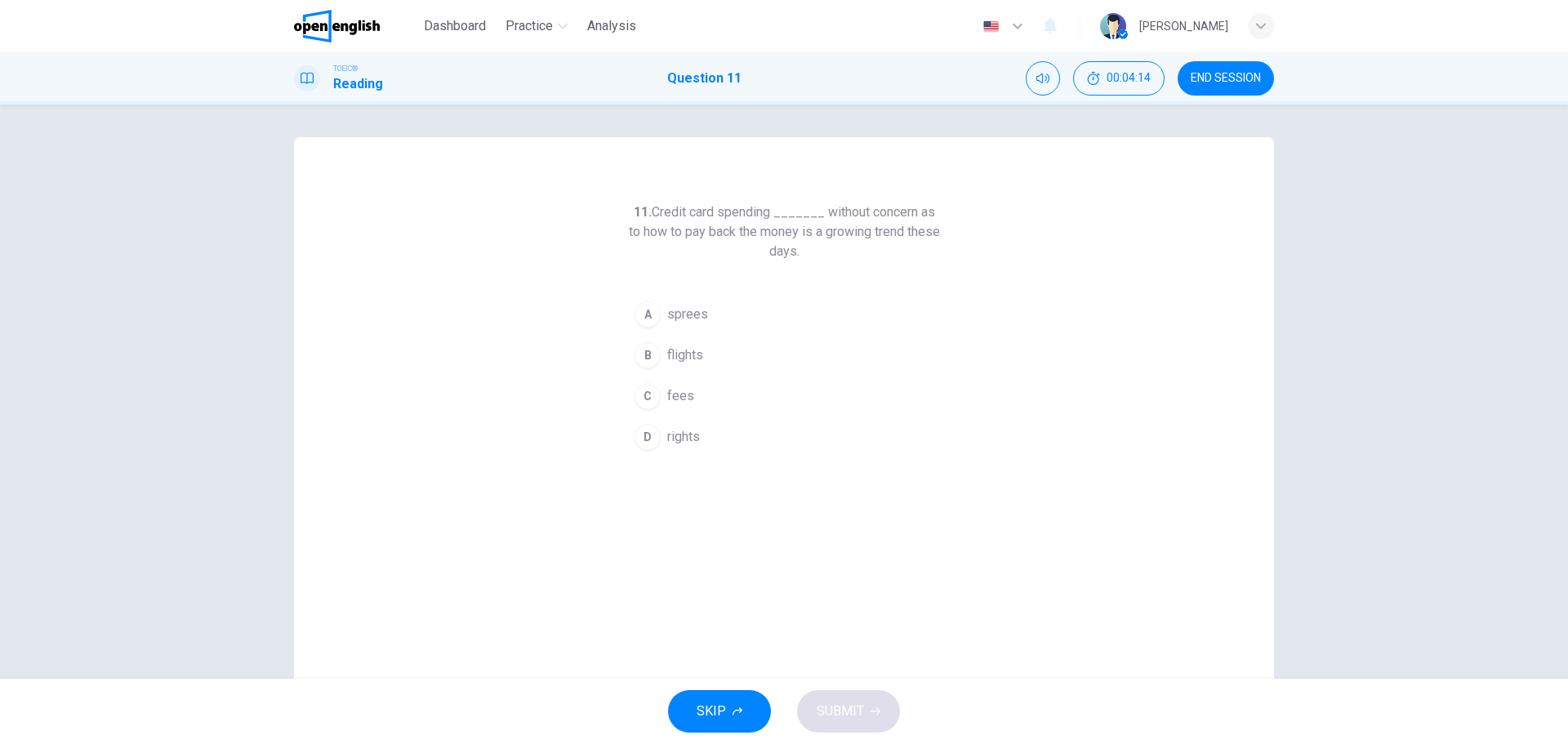
click at [637, 398] on div "C" at bounding box center [648, 396] width 26 height 26
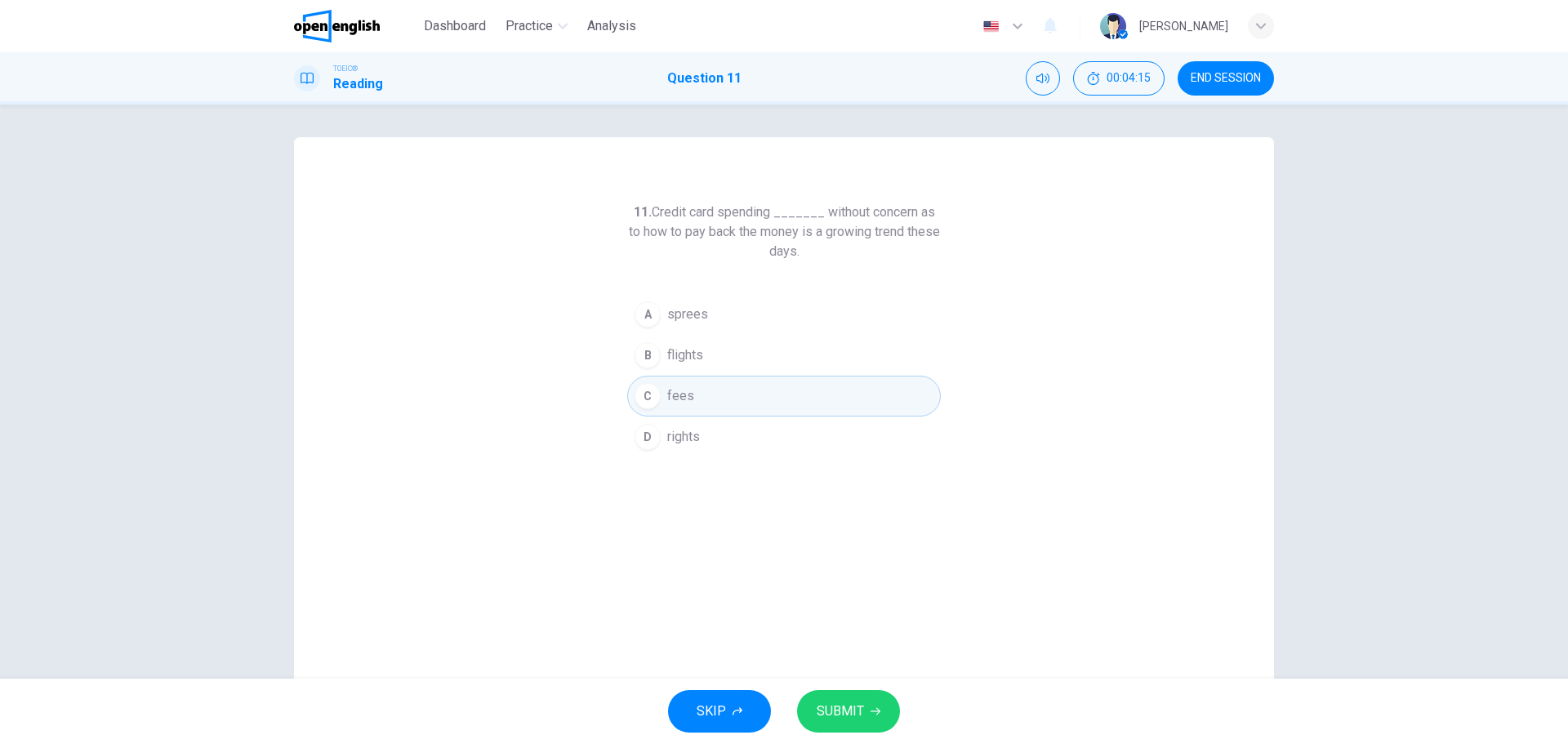
click at [843, 697] on button "SUBMIT" at bounding box center [848, 711] width 103 height 43
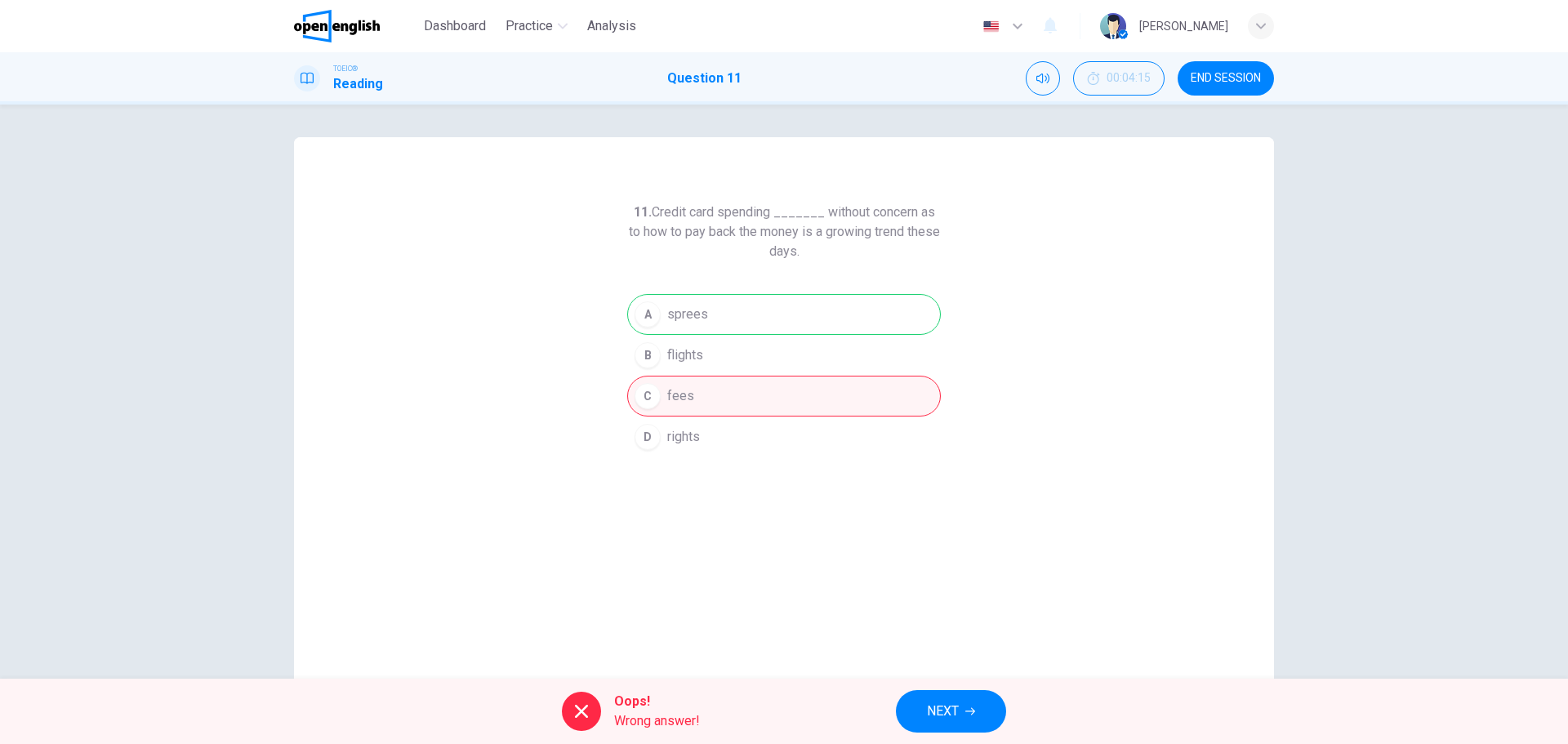
click at [939, 701] on span "NEXT" at bounding box center [943, 711] width 32 height 23
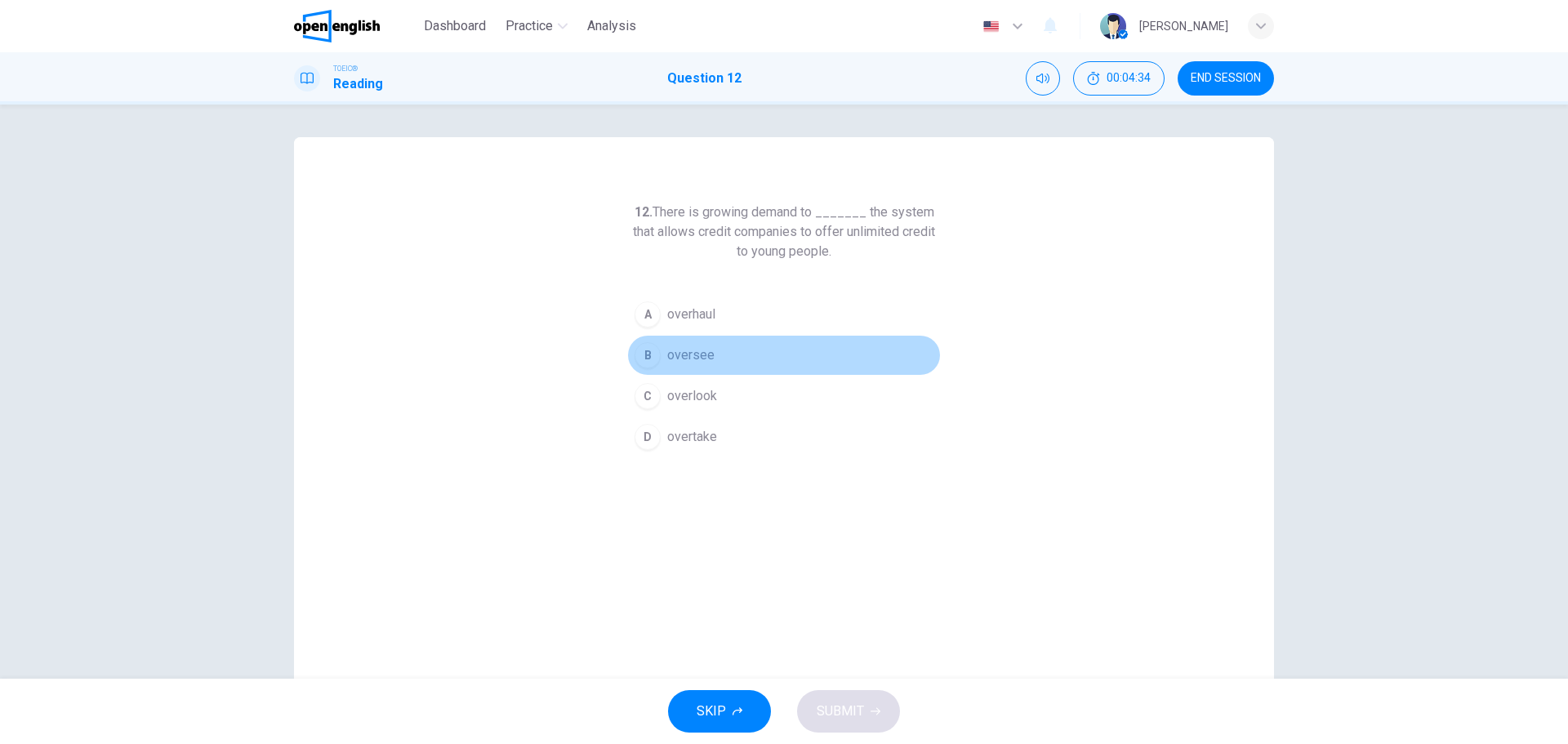
drag, startPoint x: 647, startPoint y: 347, endPoint x: 681, endPoint y: 443, distance: 101.8
click at [646, 347] on div "B" at bounding box center [648, 356] width 26 height 26
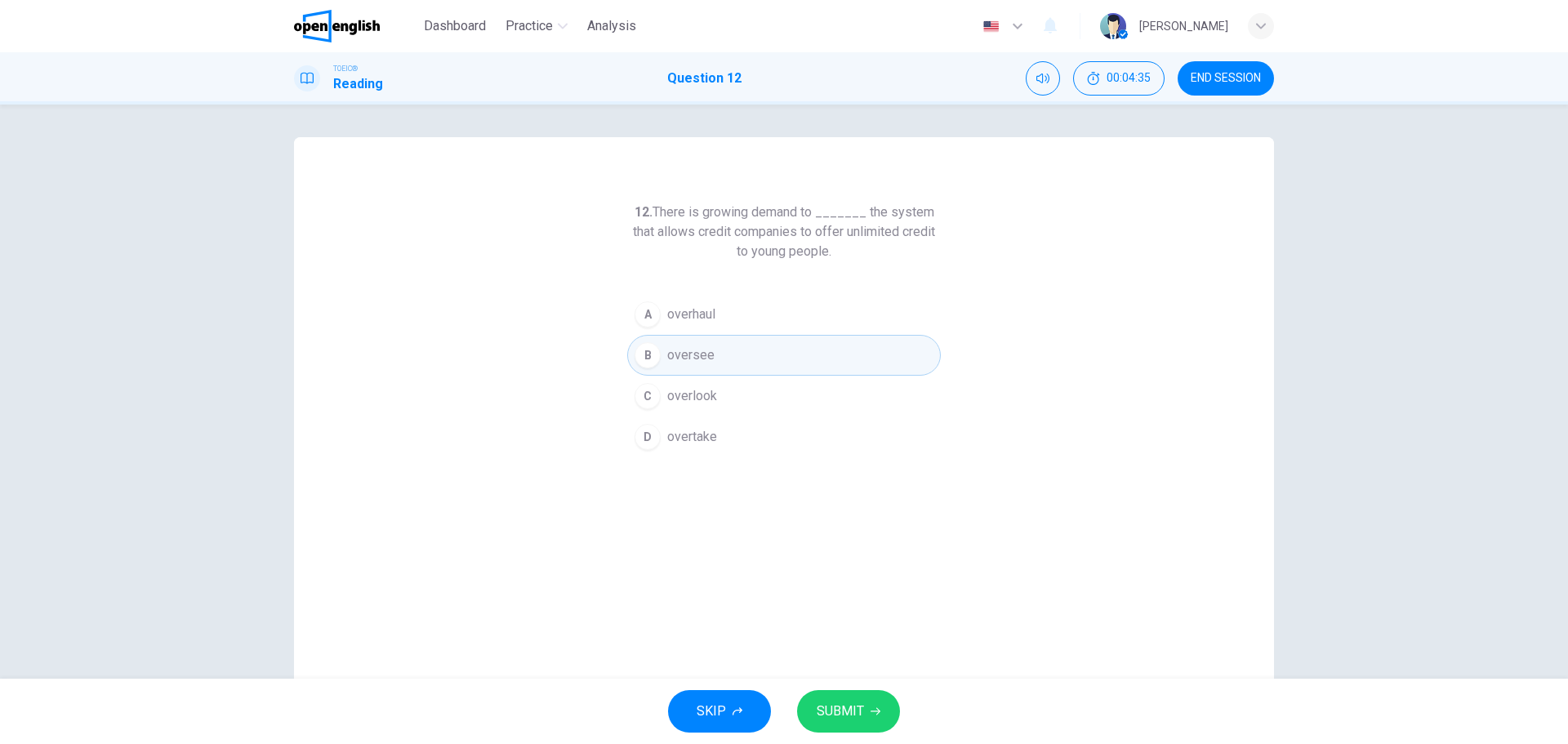
click at [843, 695] on button "SUBMIT" at bounding box center [848, 711] width 103 height 43
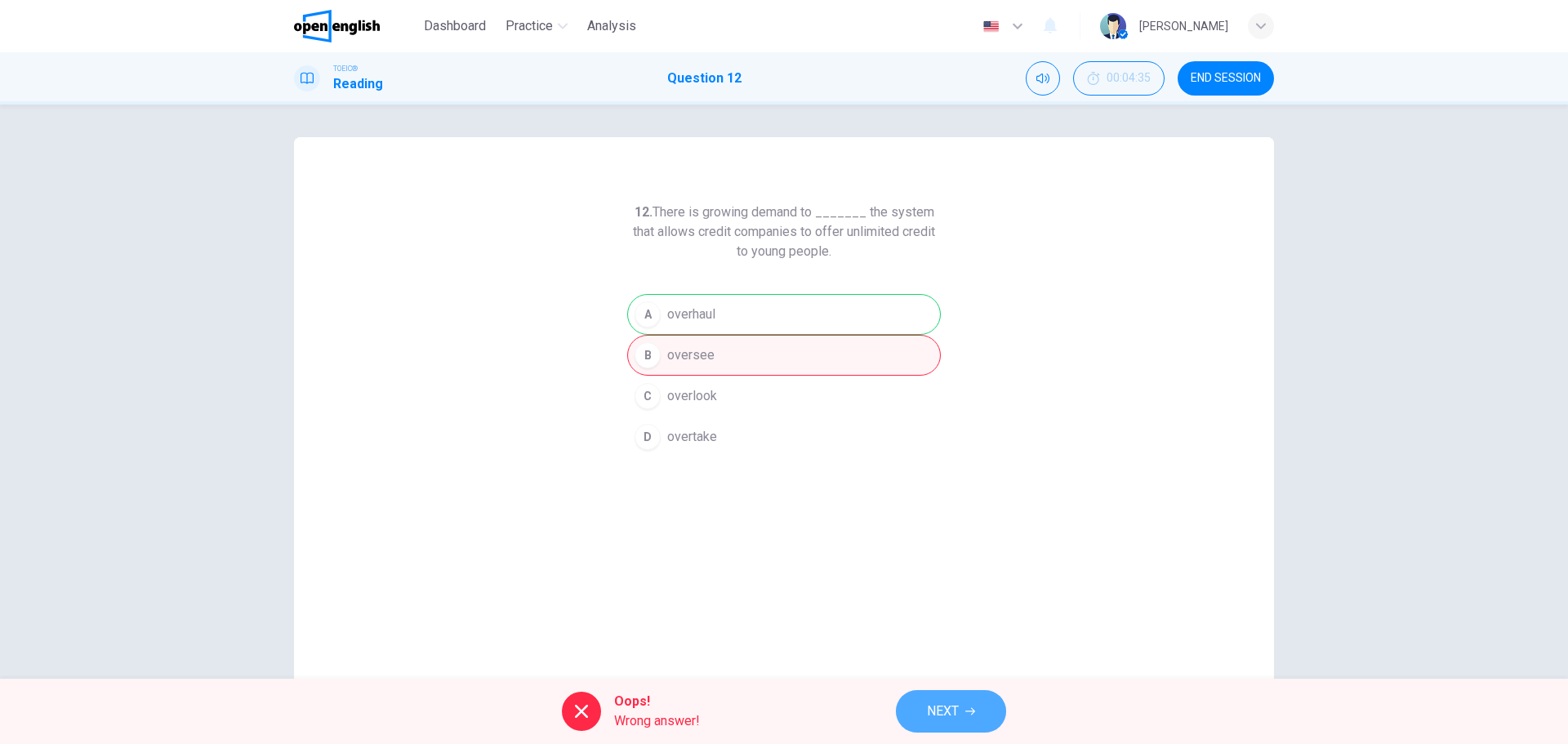
click at [943, 710] on span "NEXT" at bounding box center [943, 711] width 32 height 23
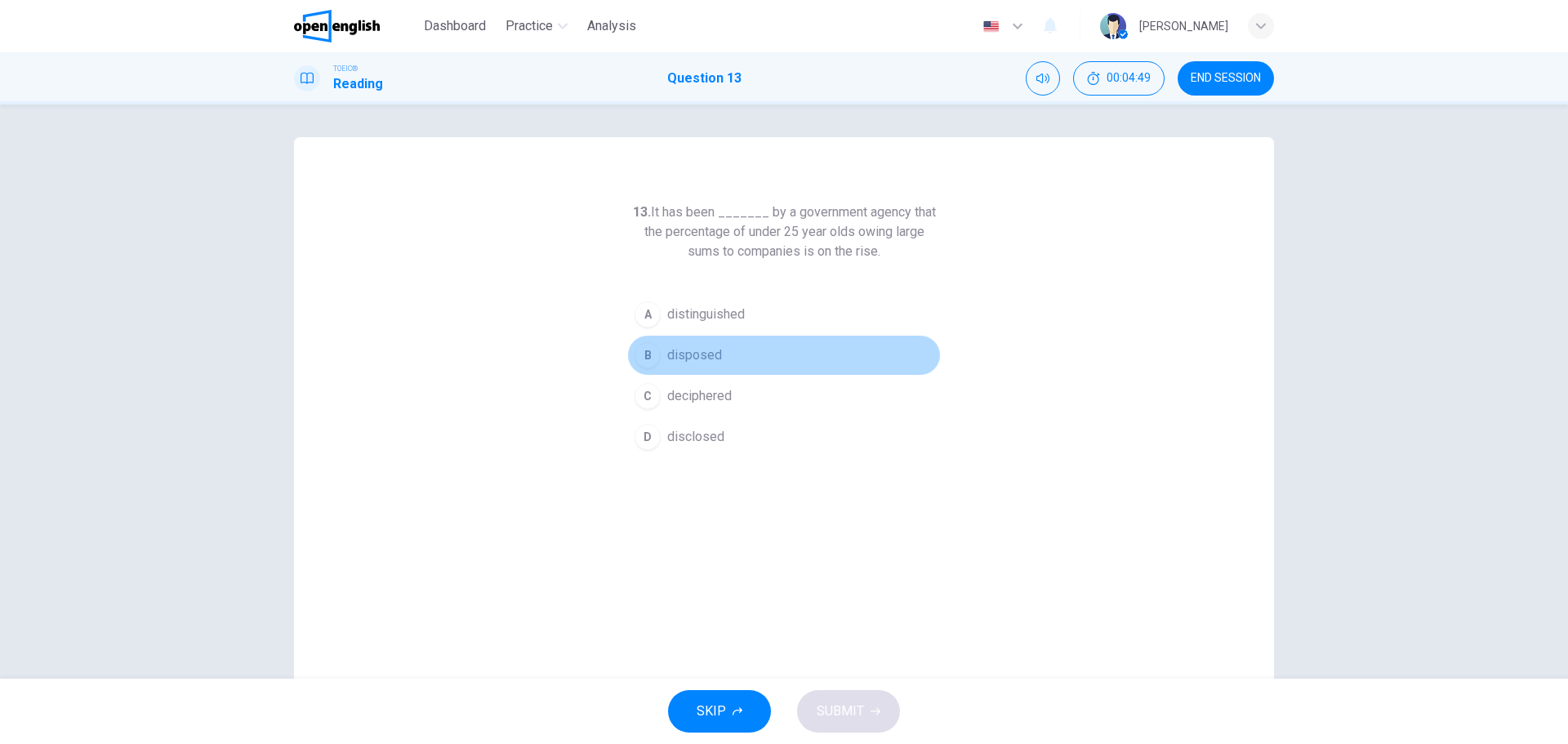
click at [687, 355] on span "disposed" at bounding box center [694, 356] width 55 height 20
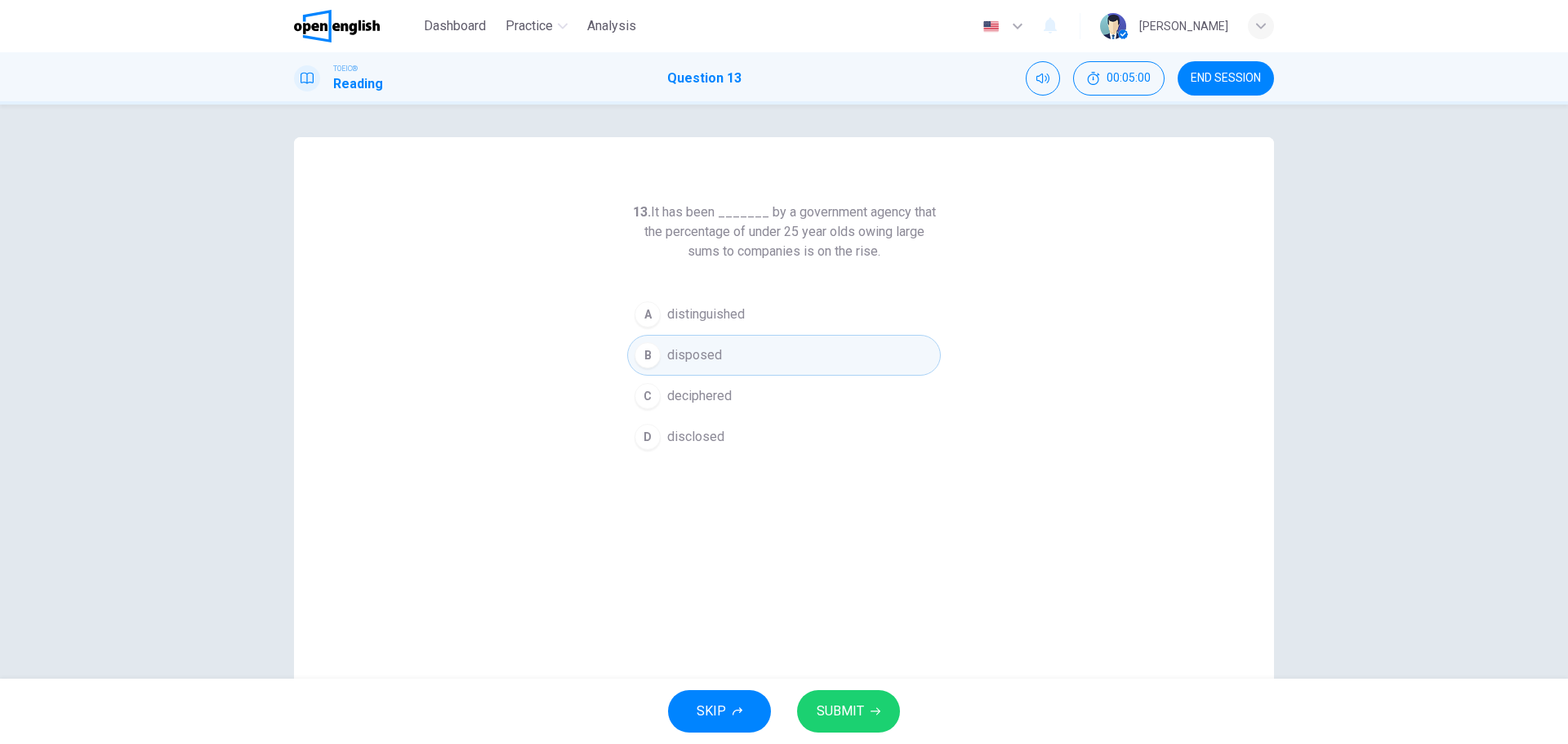
click at [843, 697] on button "SUBMIT" at bounding box center [848, 711] width 103 height 43
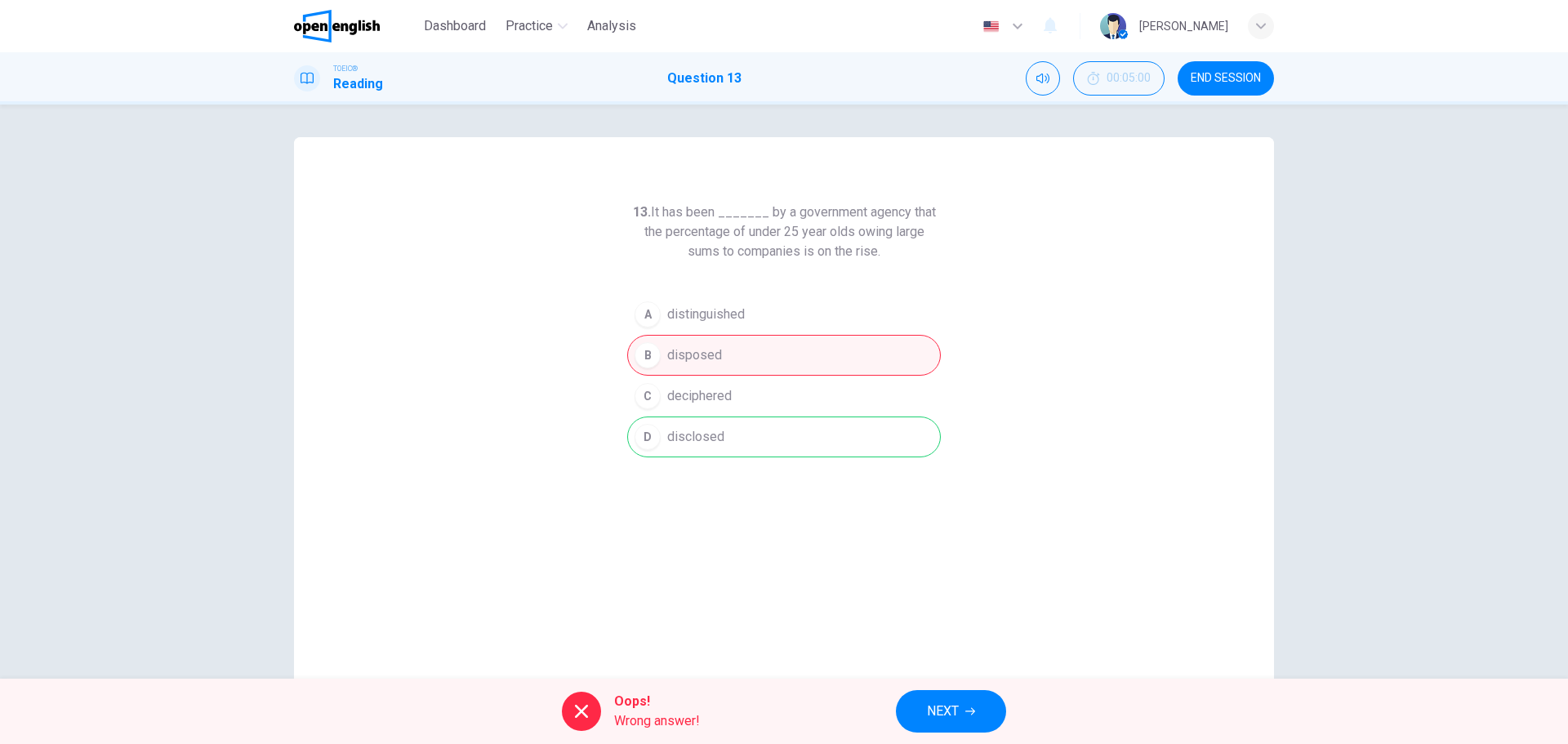
click at [936, 710] on span "NEXT" at bounding box center [943, 711] width 32 height 23
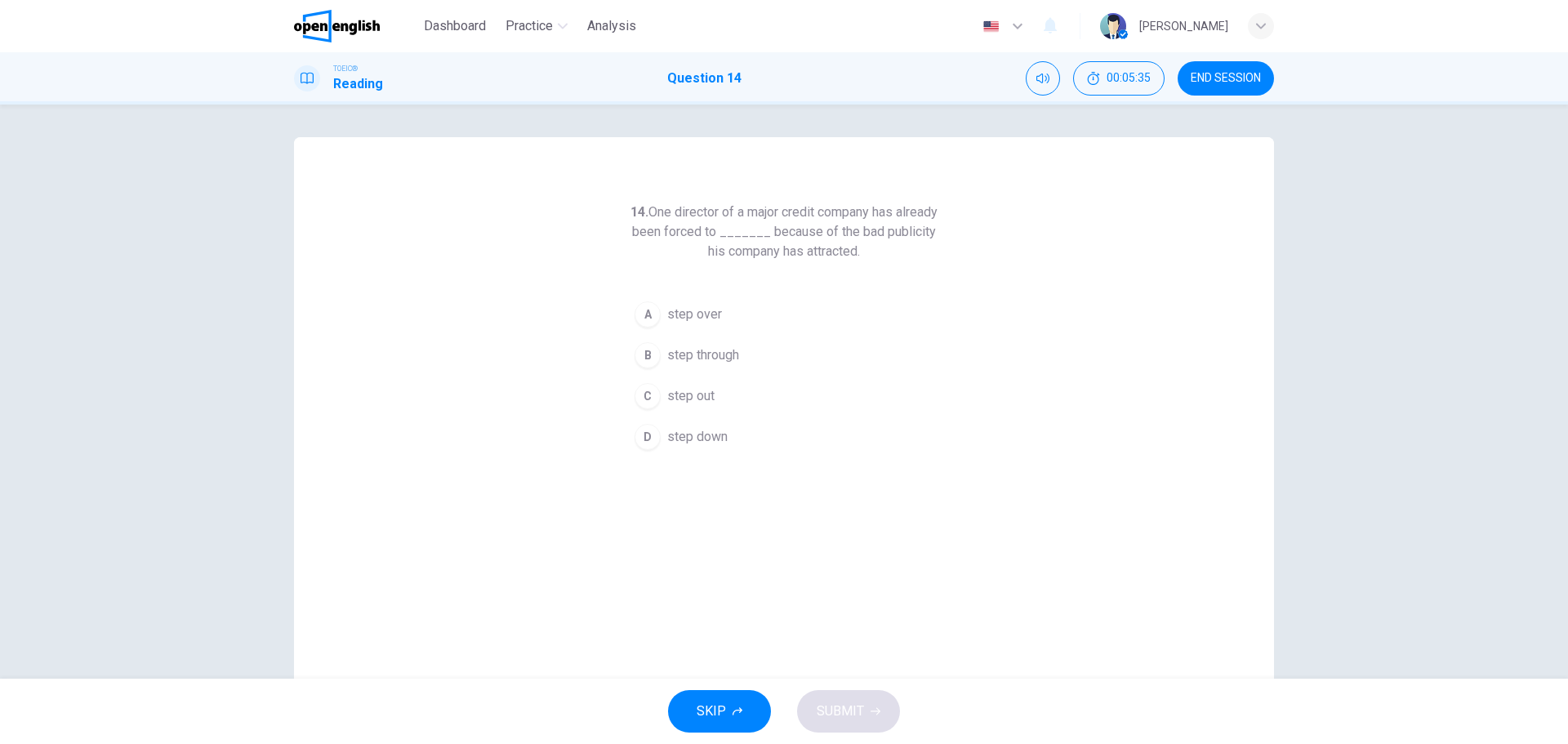
click at [695, 435] on span "step down" at bounding box center [697, 437] width 61 height 20
click at [839, 719] on span "SUBMIT" at bounding box center [840, 711] width 48 height 23
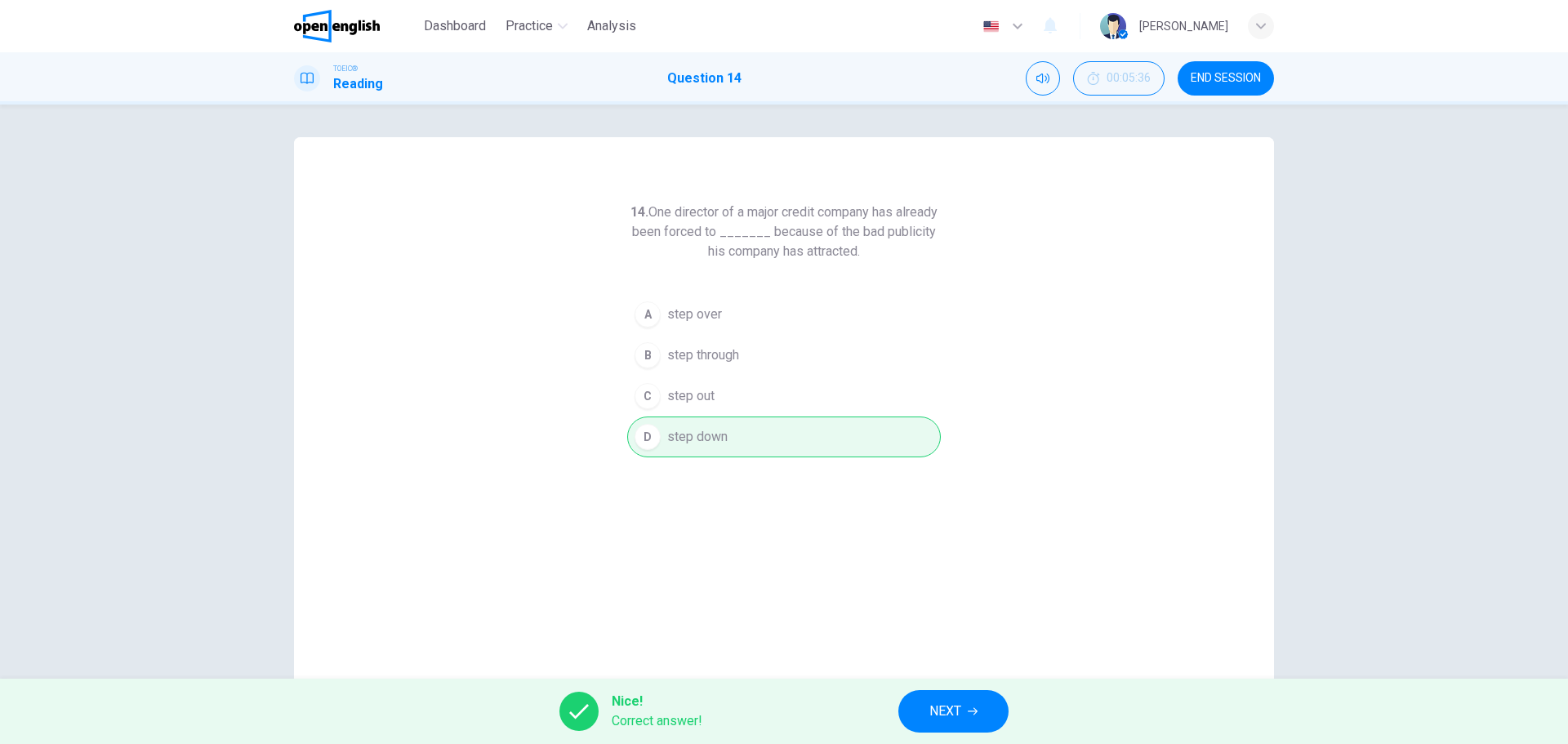
click at [942, 702] on span "NEXT" at bounding box center [945, 711] width 32 height 23
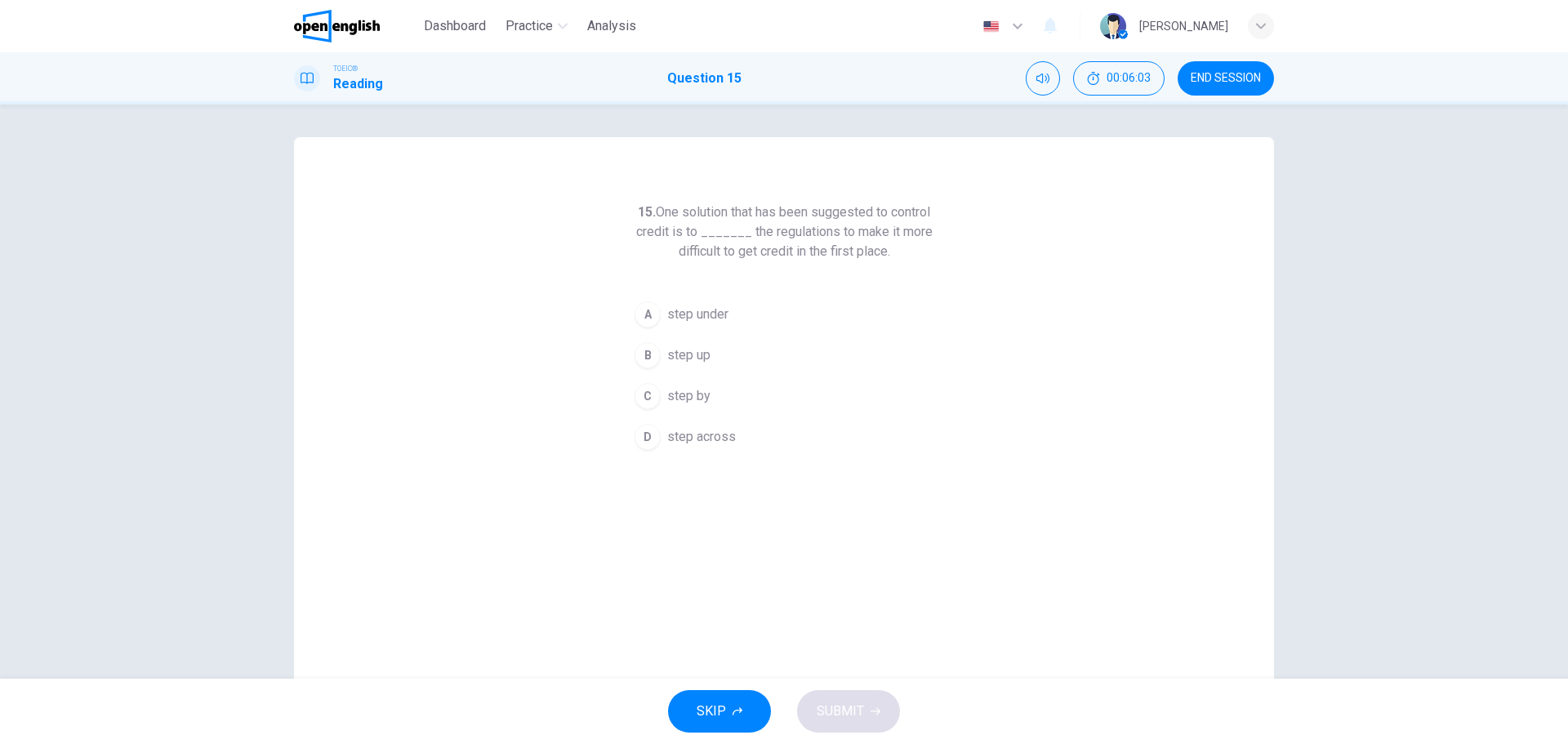
click at [696, 438] on span "step across" at bounding box center [701, 437] width 69 height 20
click at [822, 703] on span "SUBMIT" at bounding box center [840, 711] width 48 height 23
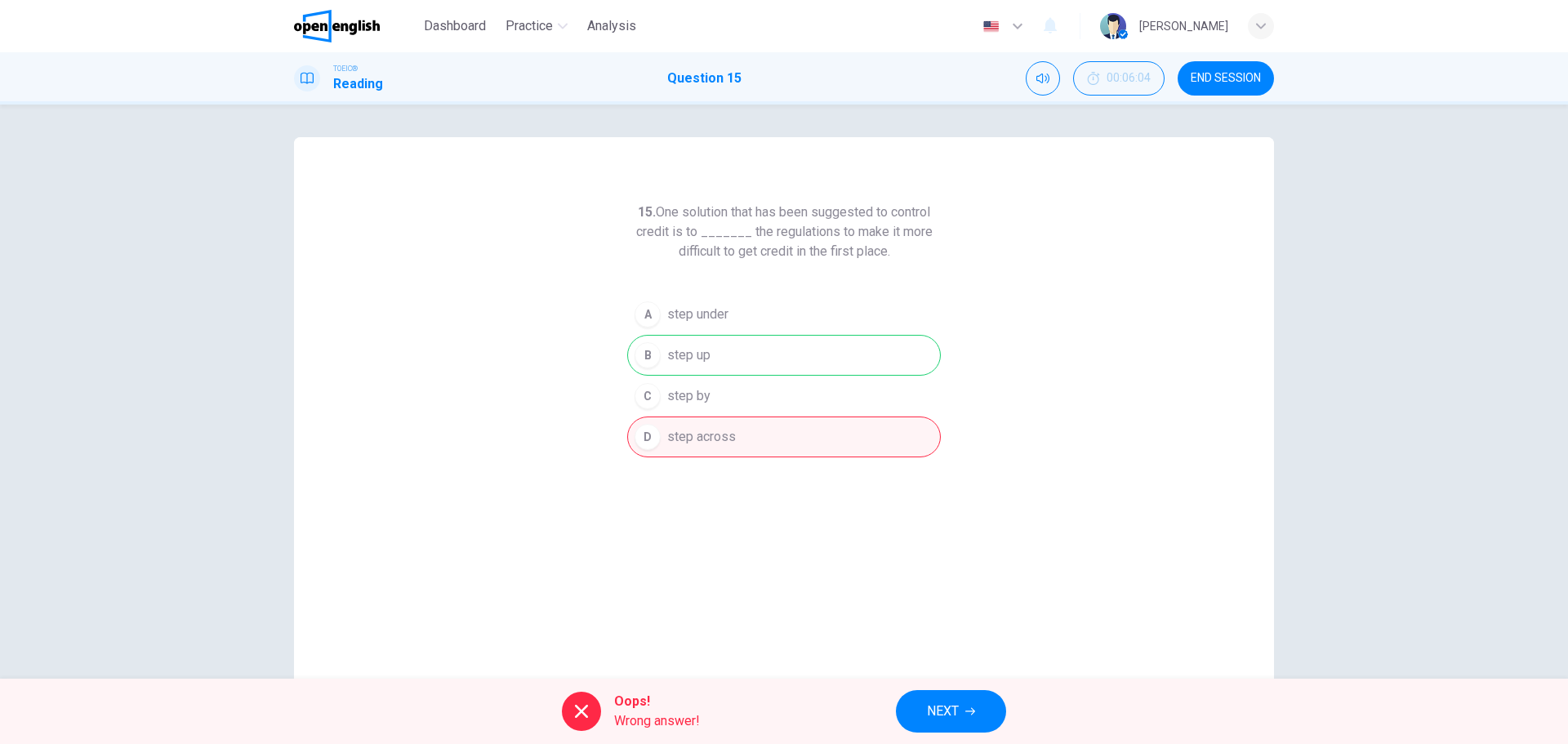
click at [950, 704] on span "NEXT" at bounding box center [943, 711] width 32 height 23
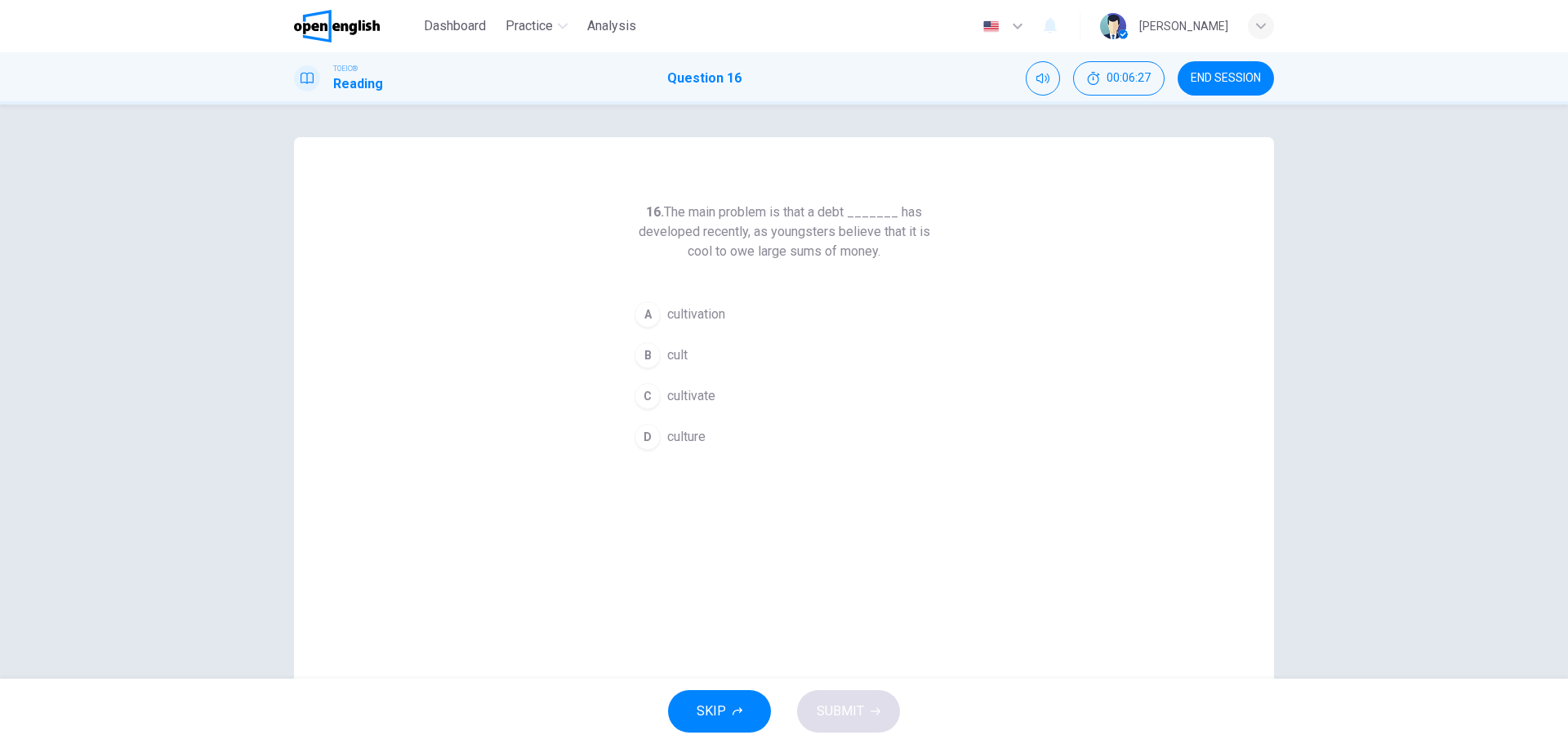
click at [635, 440] on div "D" at bounding box center [648, 437] width 26 height 26
click at [843, 706] on span "SUBMIT" at bounding box center [840, 711] width 48 height 23
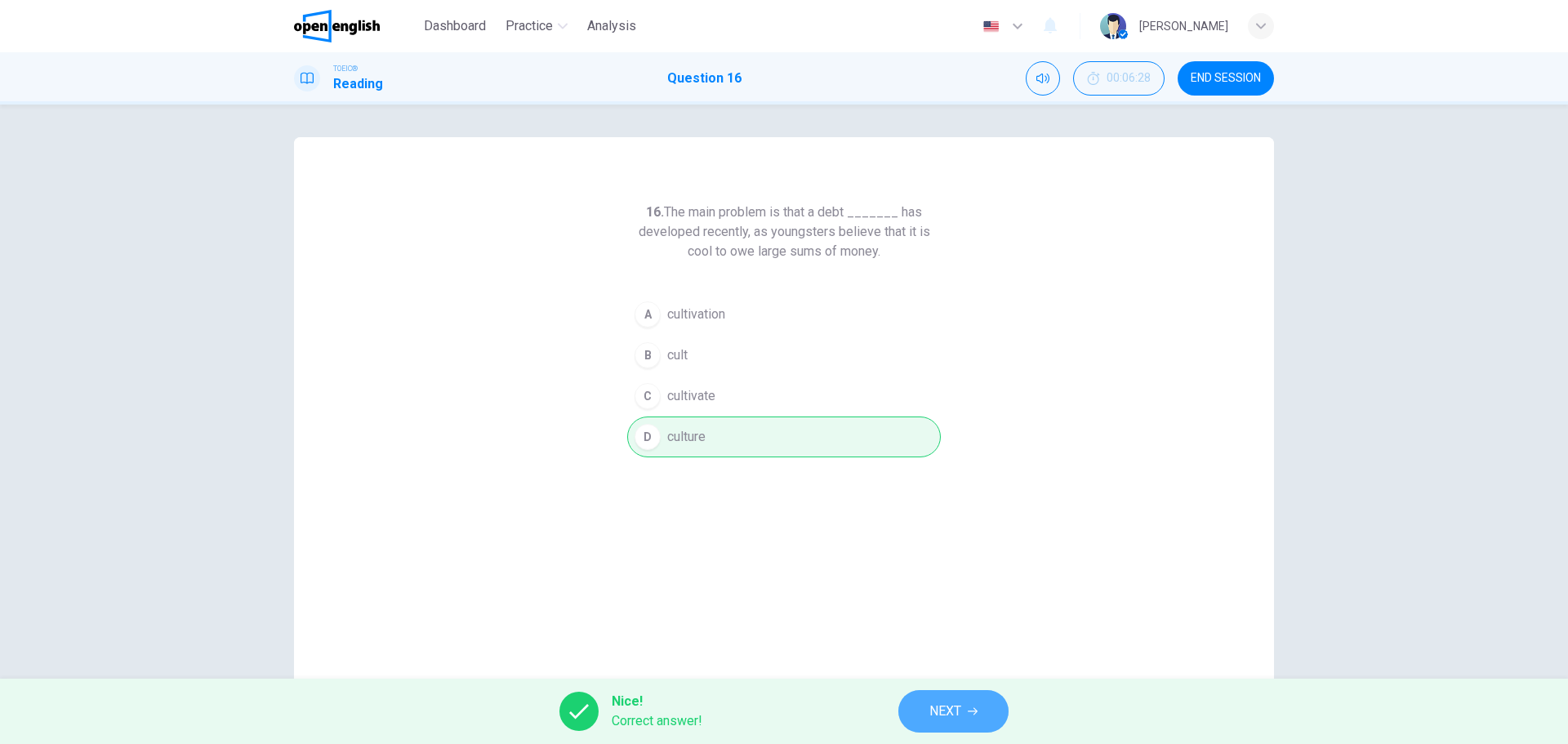
click at [973, 719] on button "NEXT" at bounding box center [954, 711] width 110 height 43
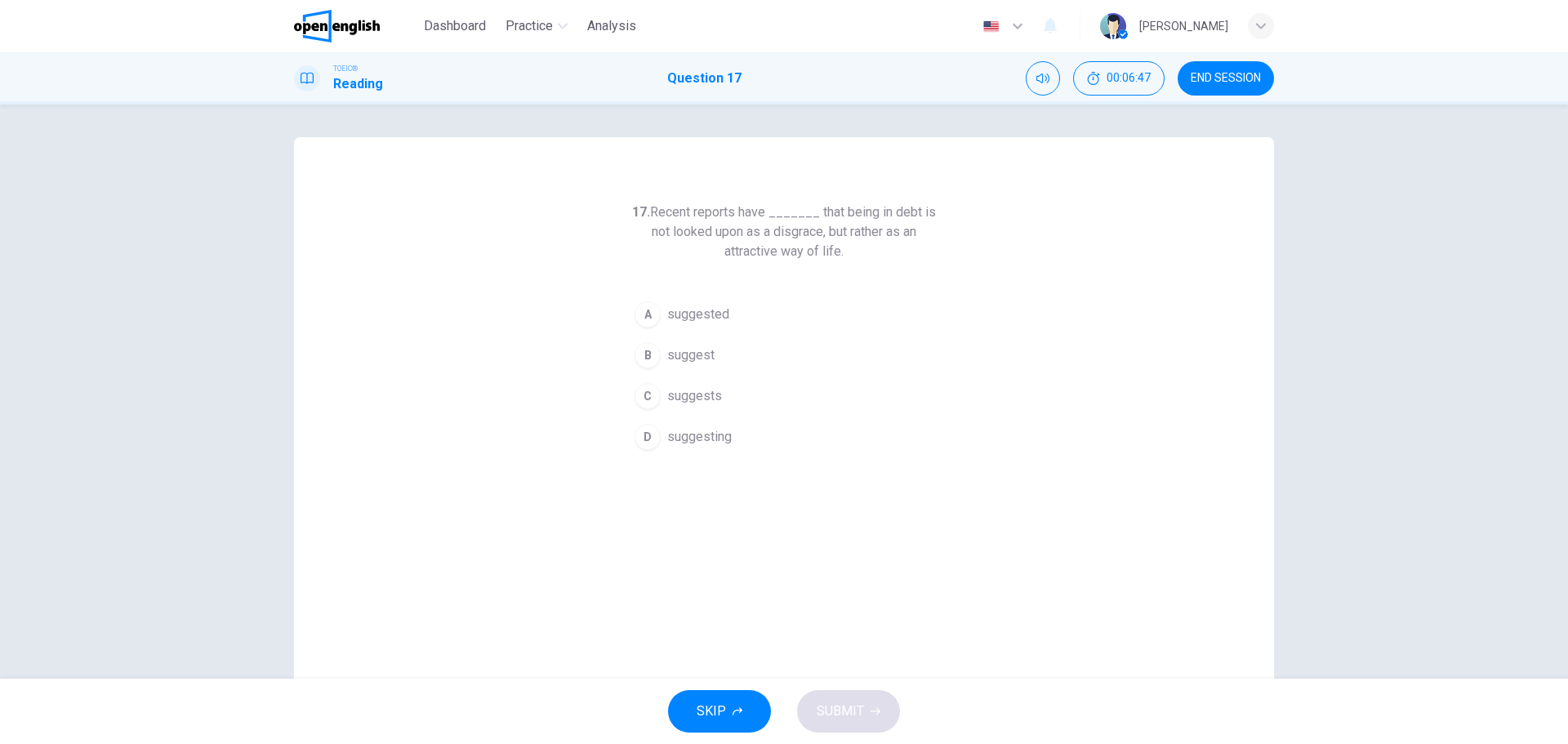
click at [645, 317] on div "A" at bounding box center [648, 315] width 26 height 26
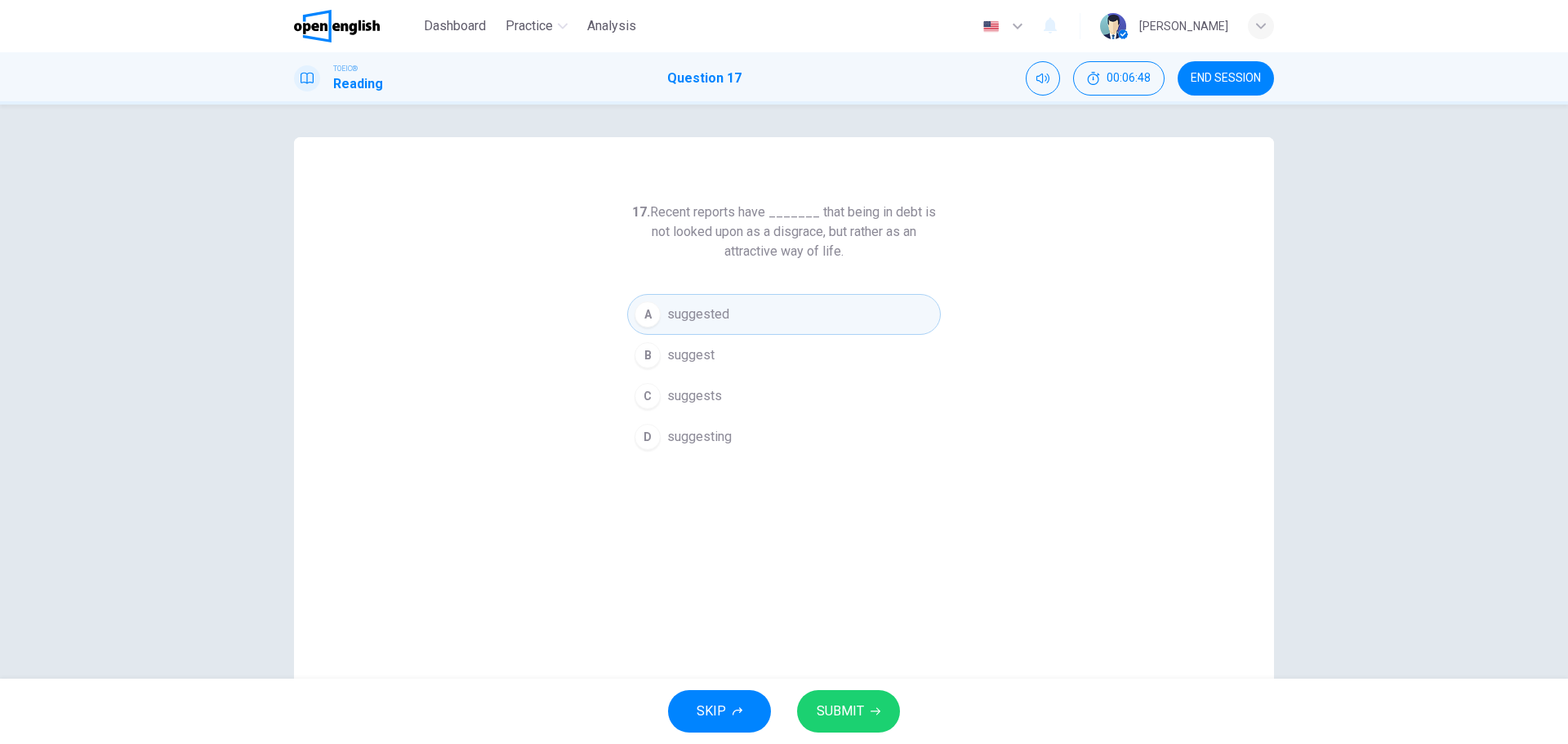
click at [859, 707] on span "SUBMIT" at bounding box center [840, 711] width 48 height 23
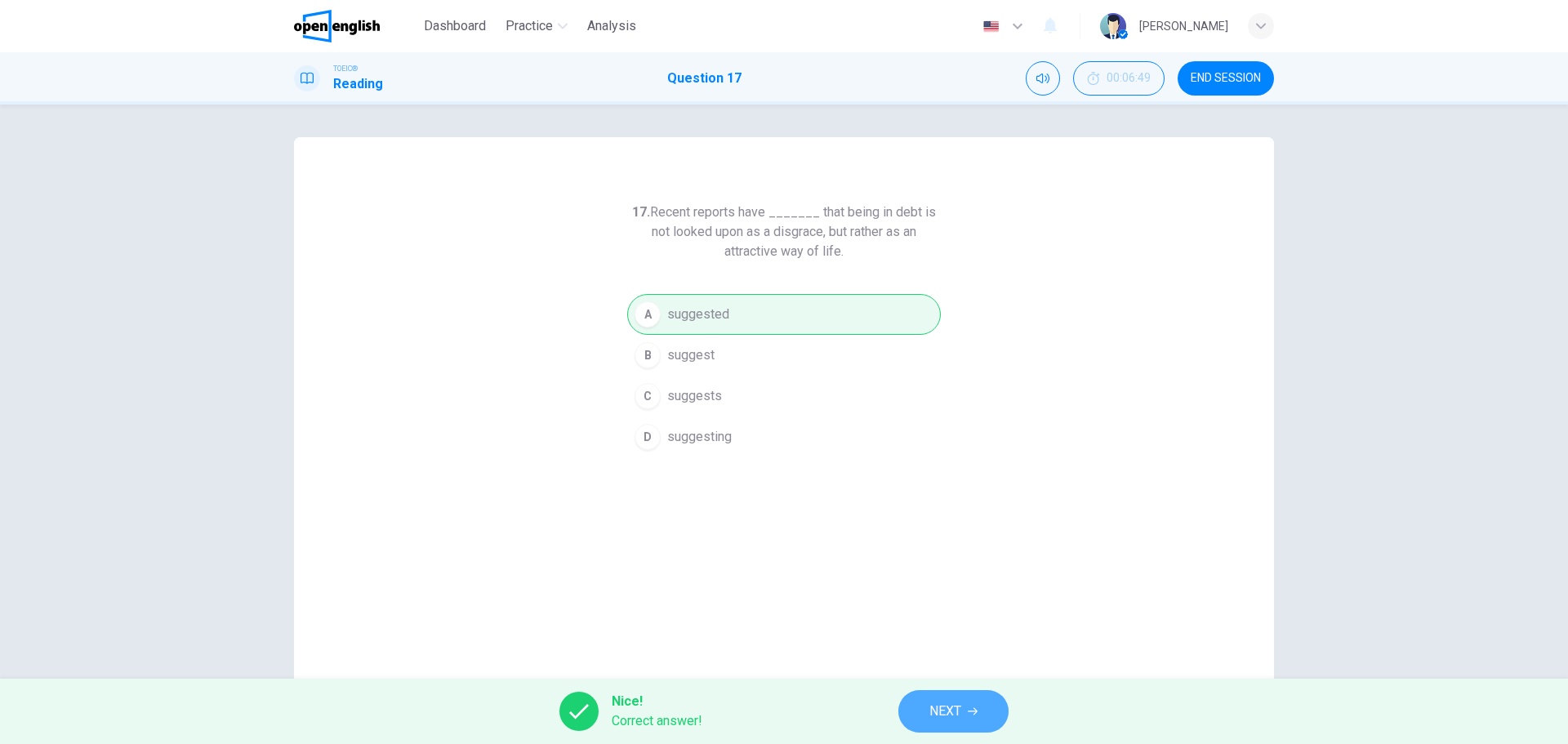
drag, startPoint x: 935, startPoint y: 704, endPoint x: 931, endPoint y: 680, distance: 24.3
click at [936, 704] on span "NEXT" at bounding box center [945, 711] width 32 height 23
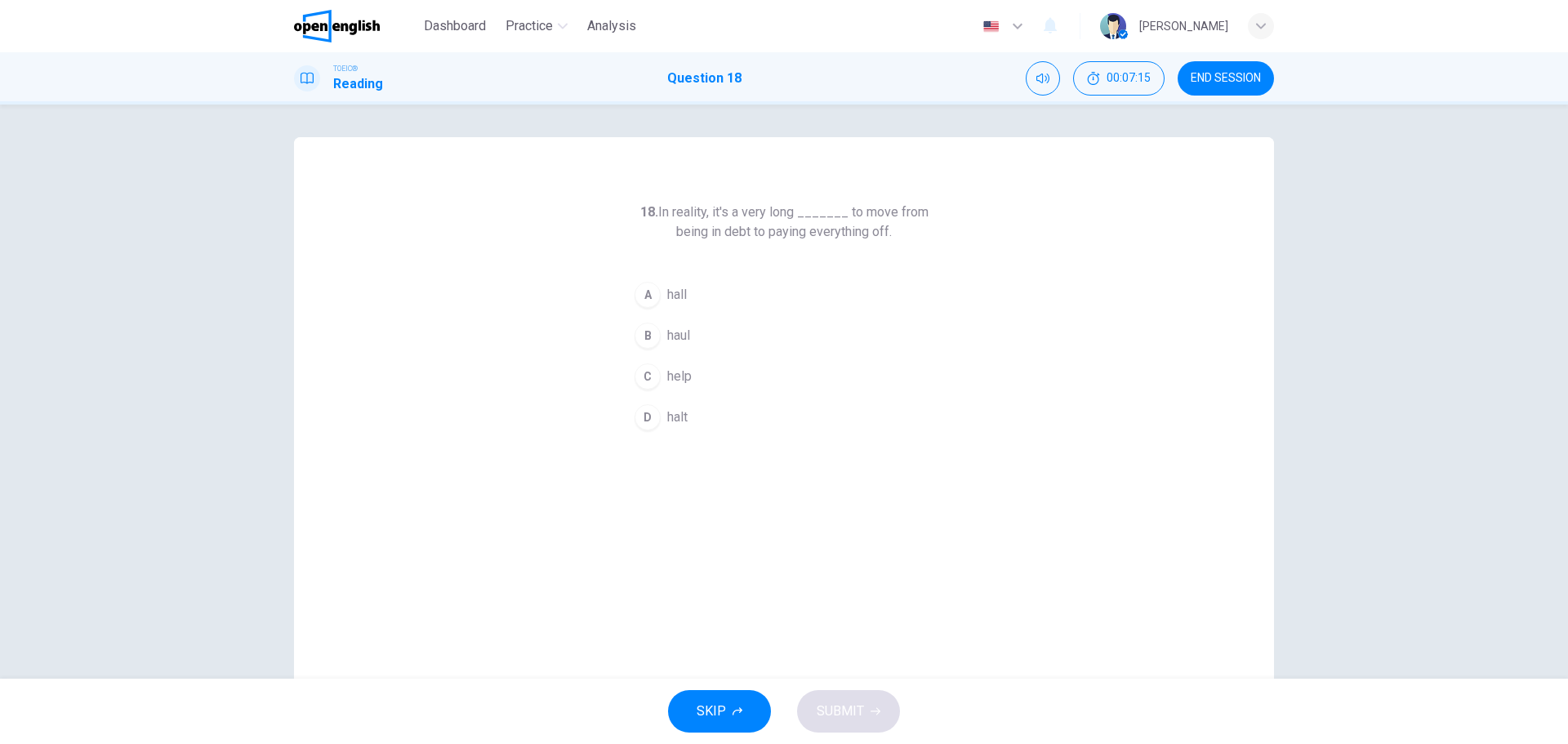
click at [646, 333] on div "B" at bounding box center [648, 336] width 26 height 26
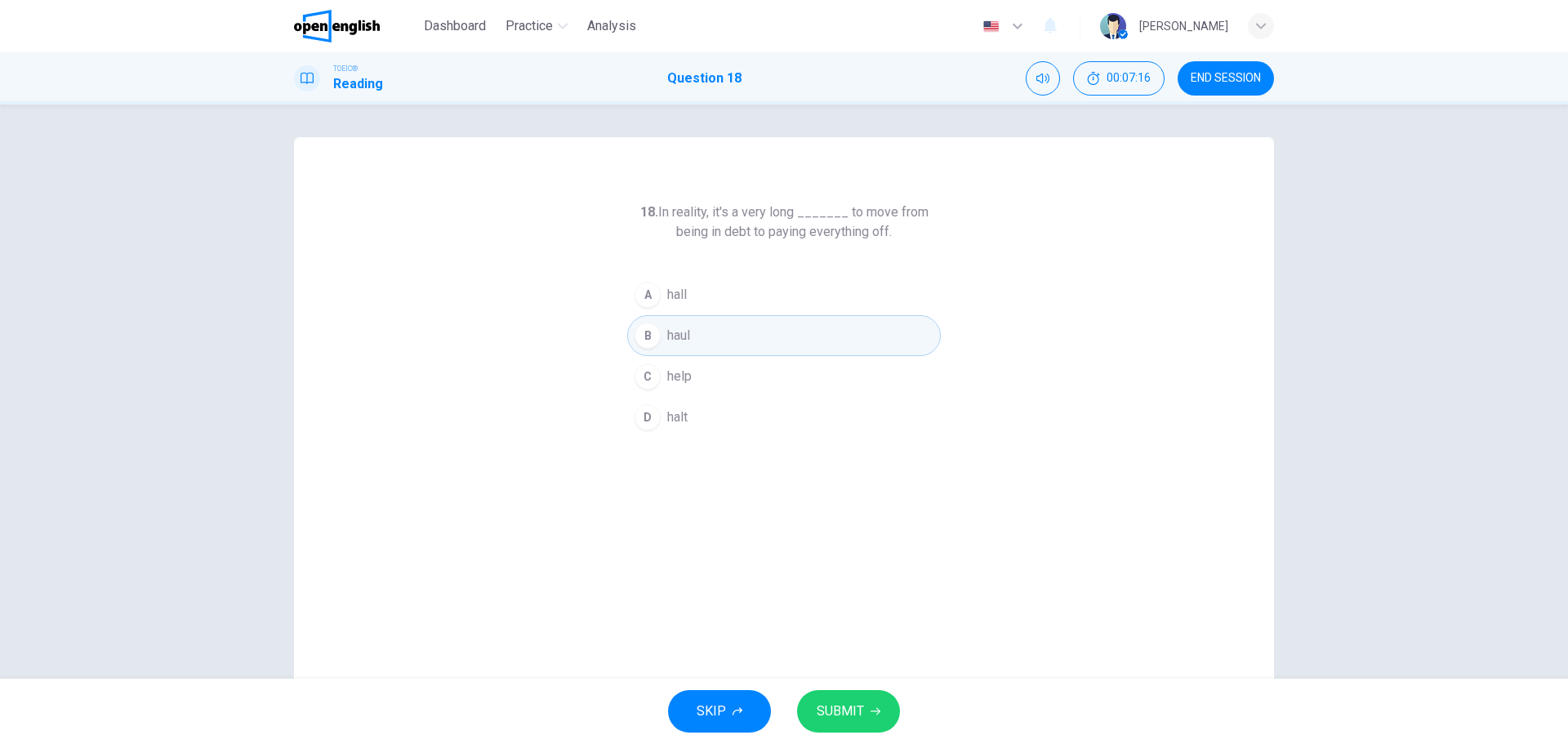
click at [846, 700] on button "SUBMIT" at bounding box center [848, 711] width 103 height 43
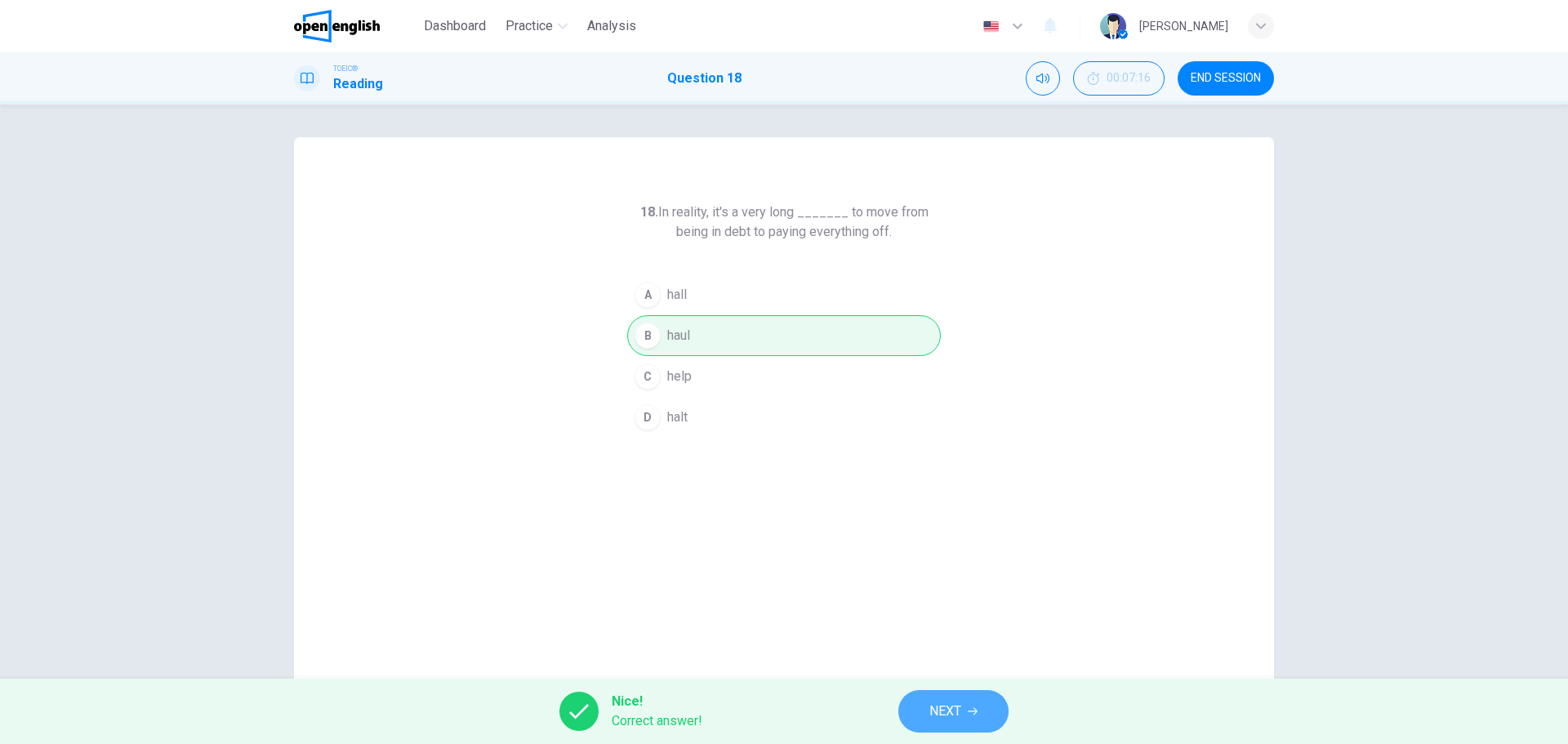
click at [965, 716] on button "NEXT" at bounding box center [954, 711] width 110 height 43
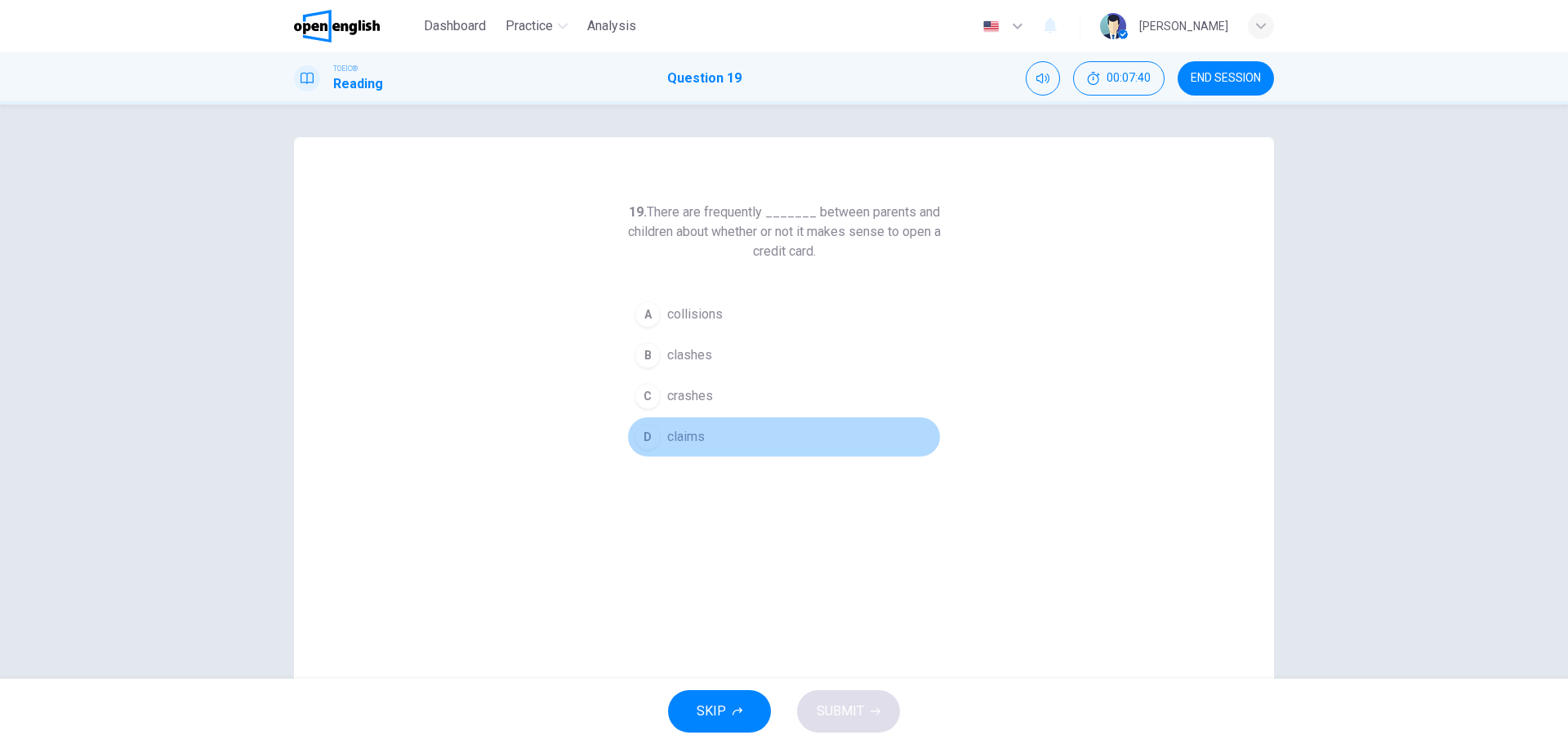
click at [649, 434] on div "D" at bounding box center [648, 437] width 26 height 26
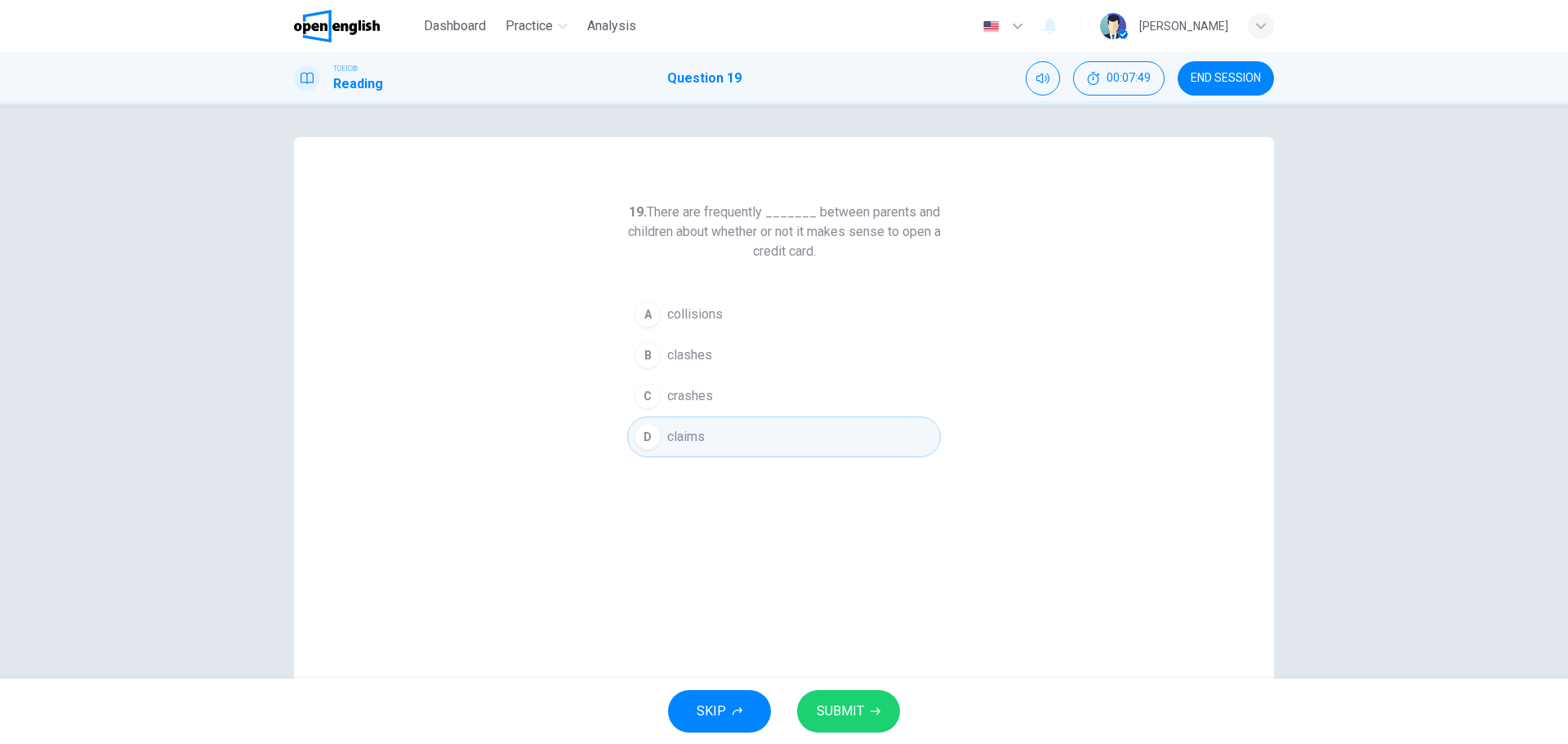
click at [839, 692] on button "SUBMIT" at bounding box center [848, 711] width 103 height 43
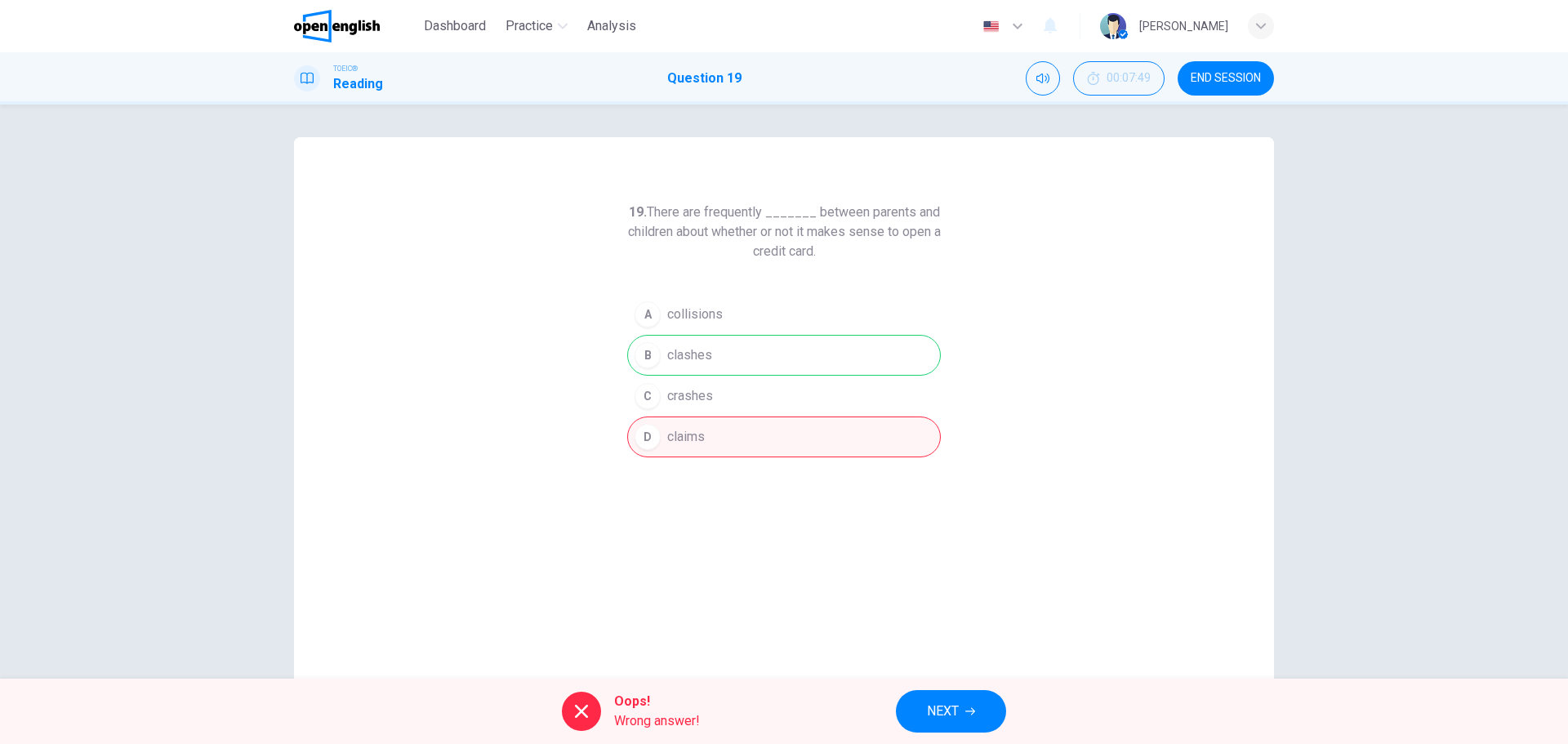
click at [952, 705] on span "NEXT" at bounding box center [943, 711] width 32 height 23
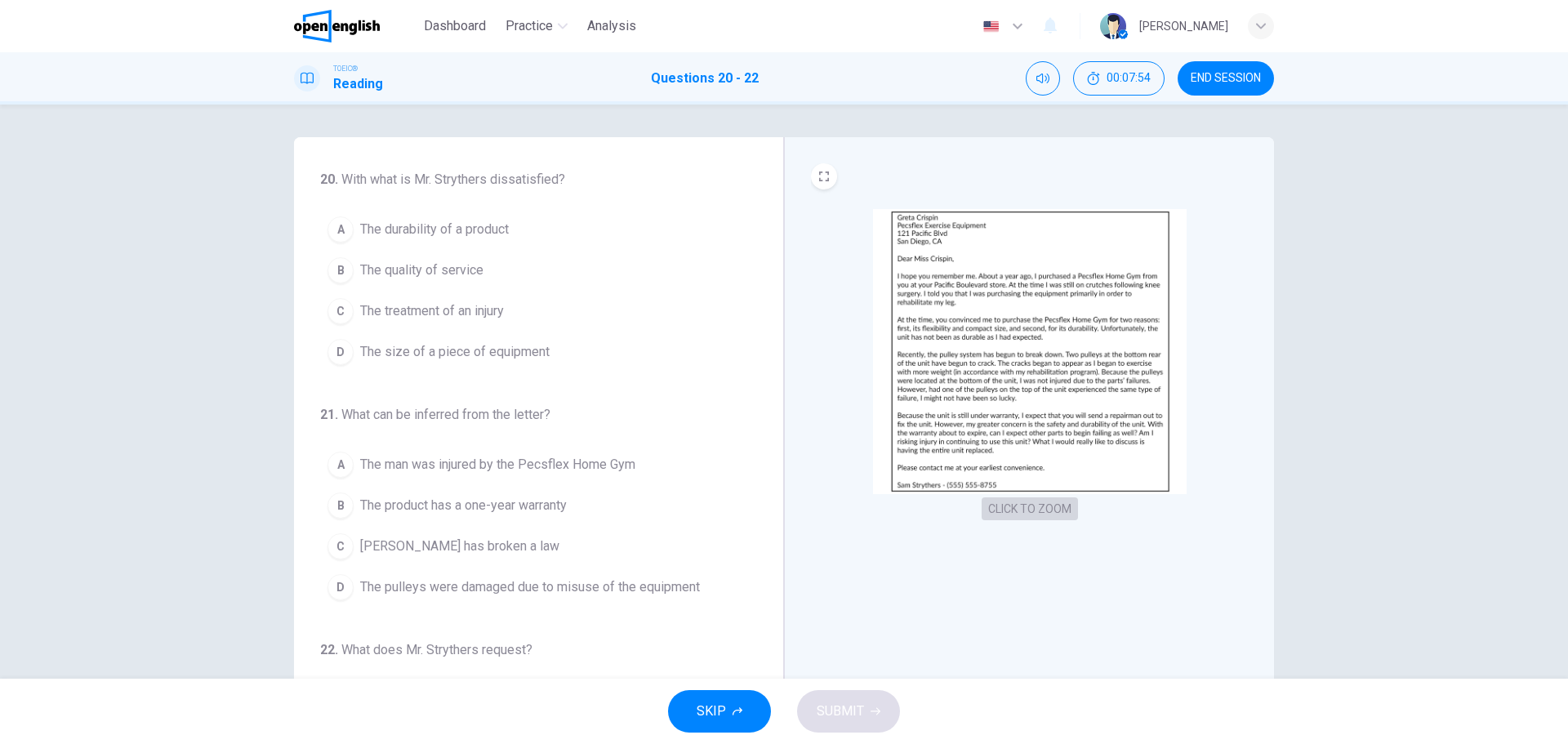
click at [1030, 509] on button "CLICK TO ZOOM" at bounding box center [1029, 509] width 96 height 23
